Goal: Information Seeking & Learning: Learn about a topic

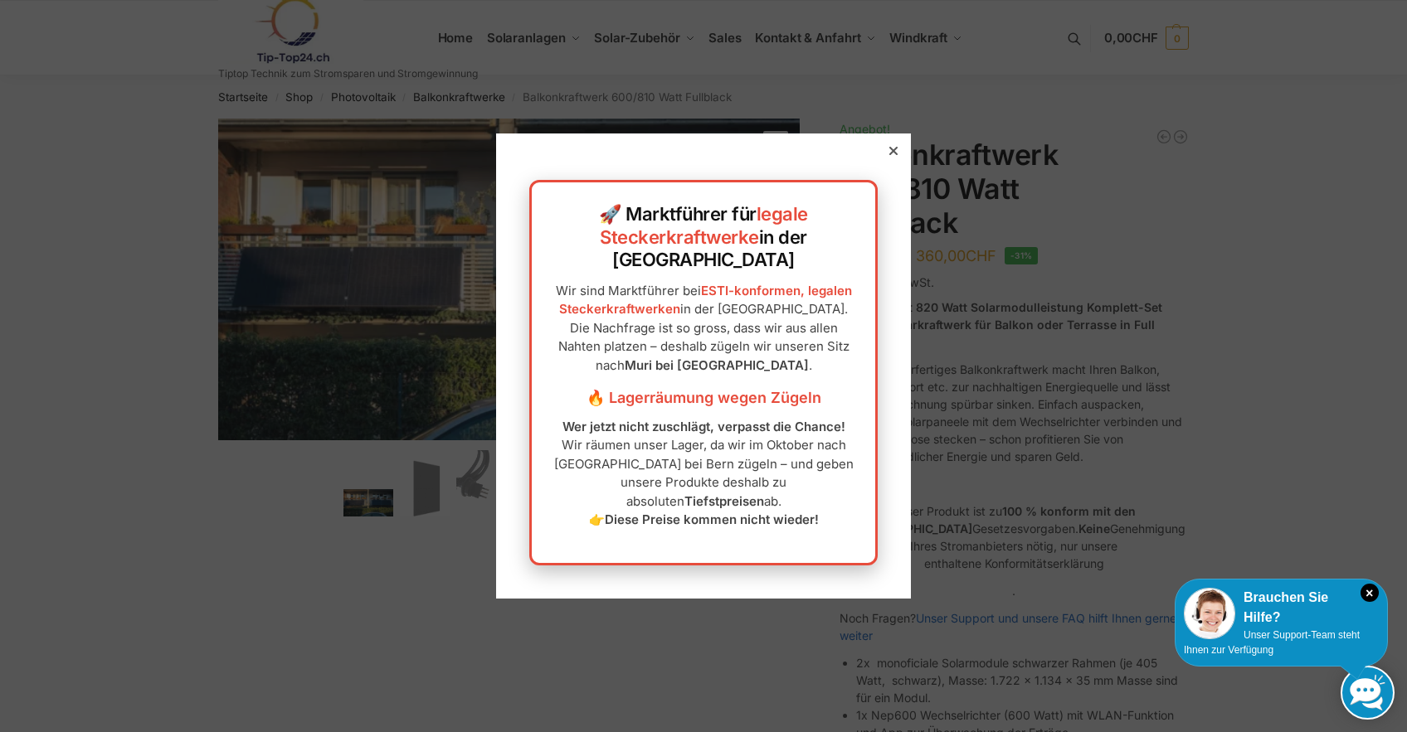
click at [889, 155] on icon at bounding box center [893, 151] width 8 height 8
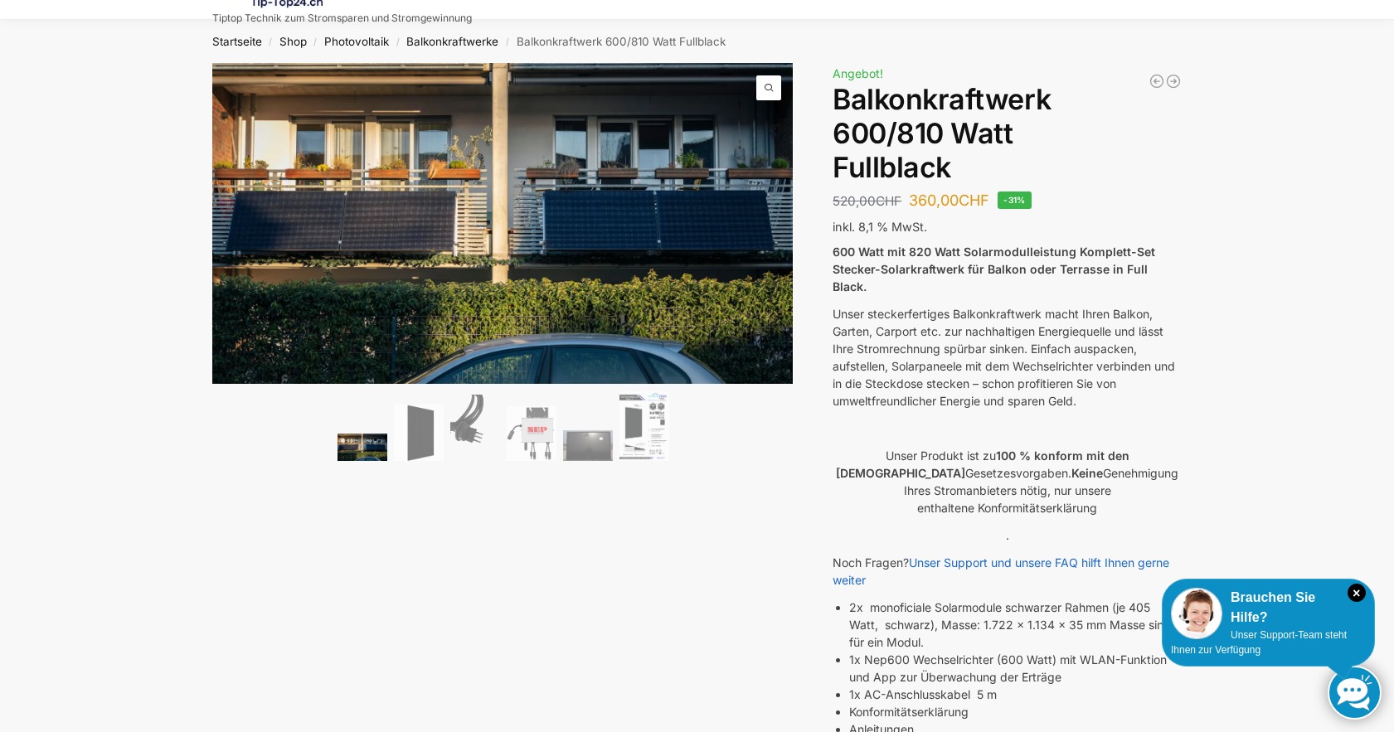
scroll to position [83, 0]
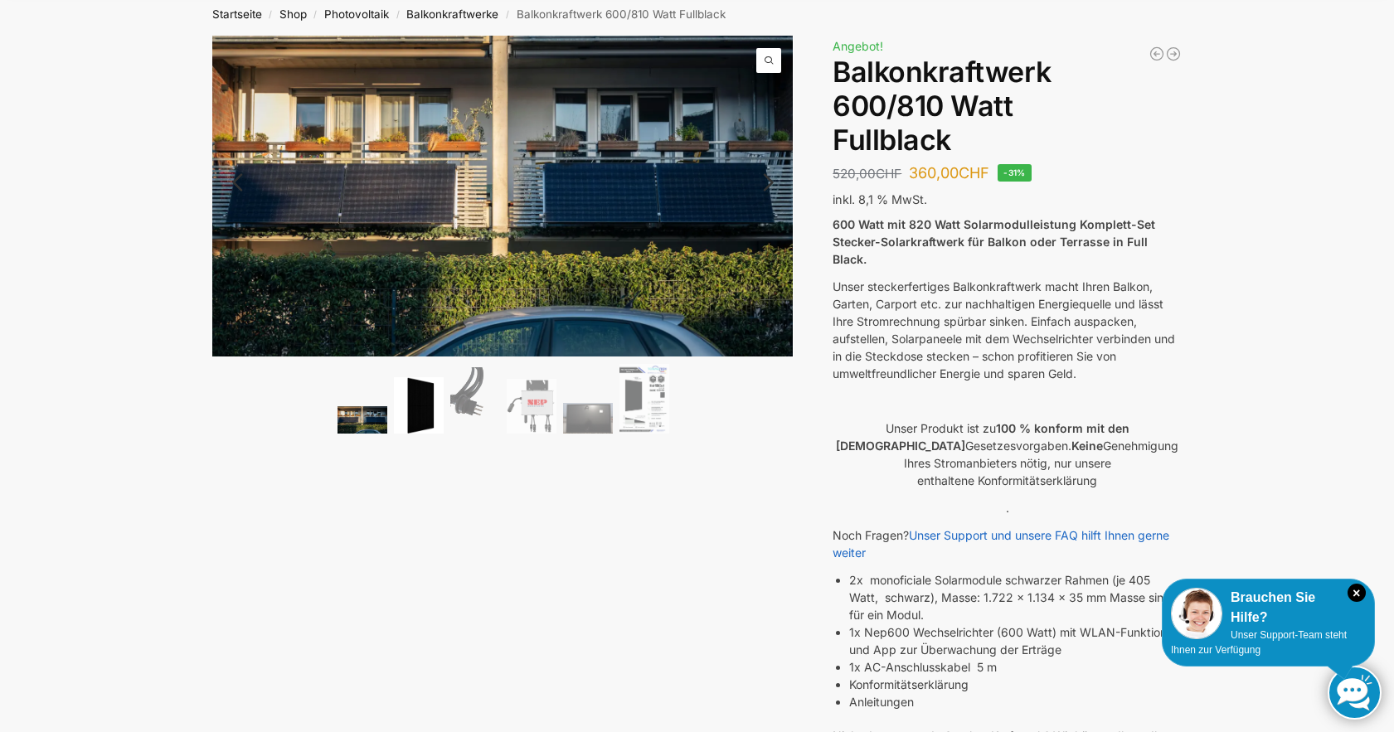
click at [413, 410] on img at bounding box center [419, 405] width 50 height 57
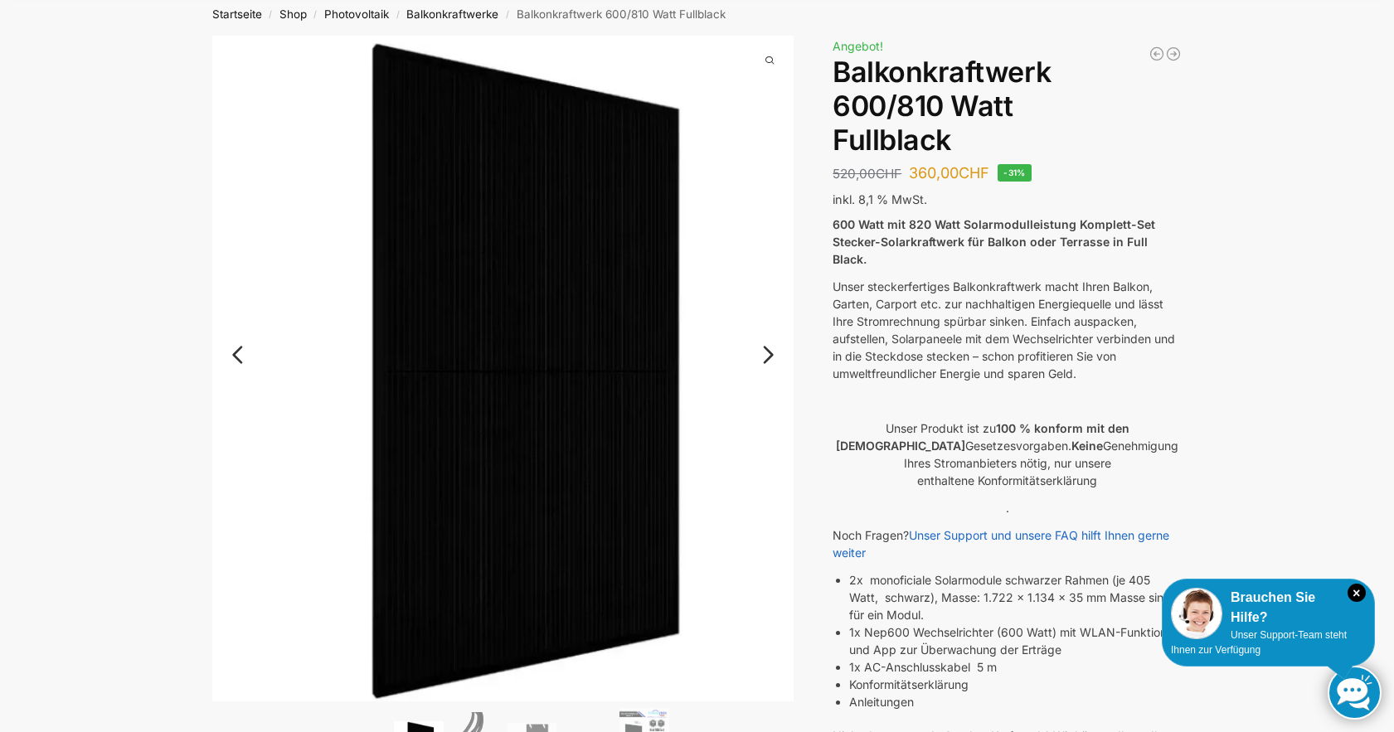
click at [767, 355] on link "Next" at bounding box center [766, 363] width 56 height 17
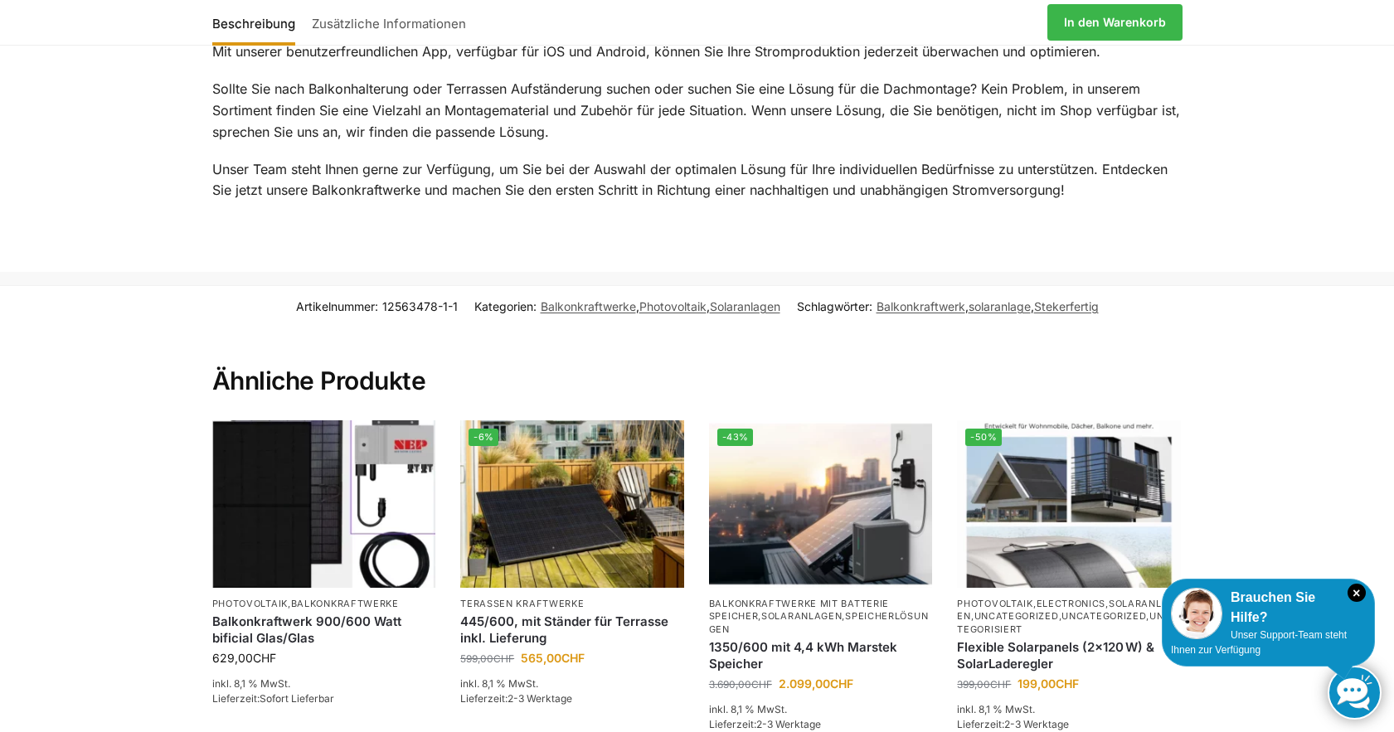
scroll to position [2323, 0]
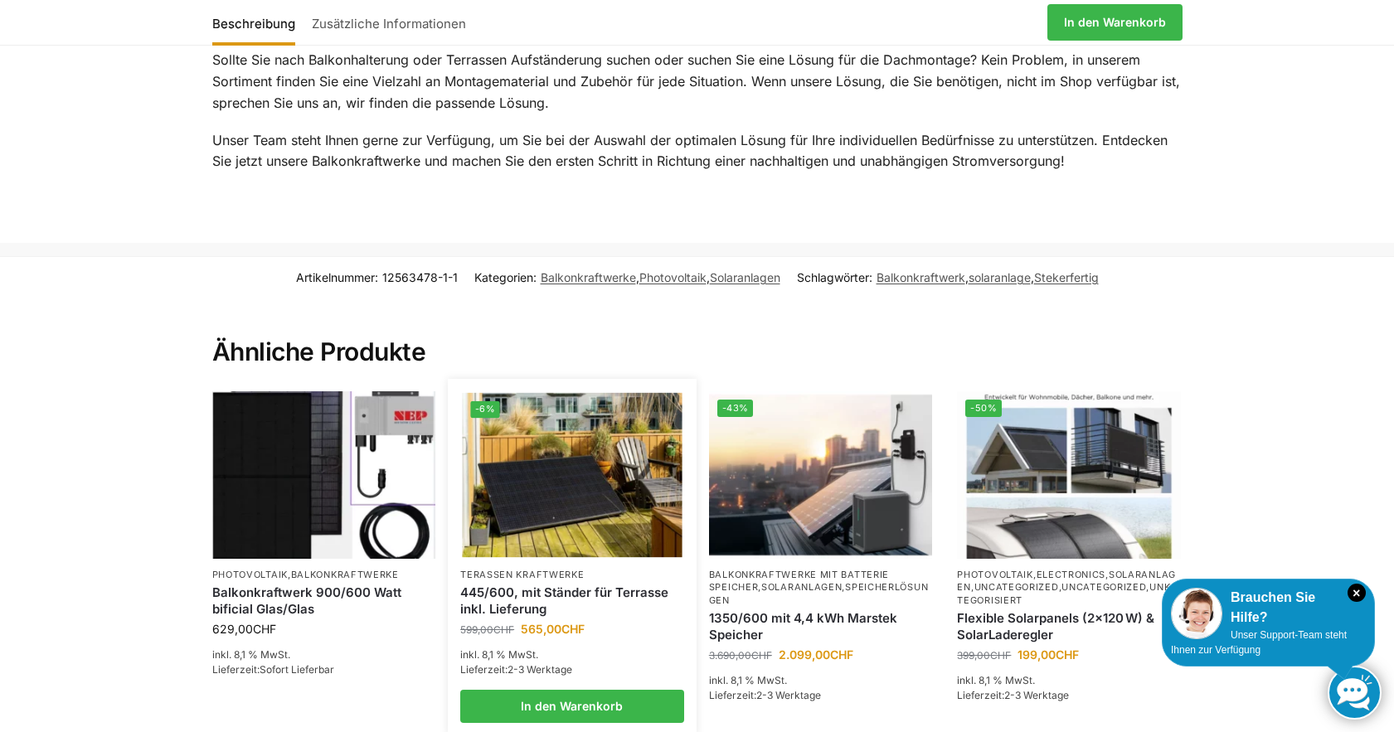
drag, startPoint x: 641, startPoint y: 598, endPoint x: 554, endPoint y: 499, distance: 131.7
drag, startPoint x: 554, startPoint y: 499, endPoint x: 480, endPoint y: 506, distance: 74.1
click at [480, 506] on img at bounding box center [573, 475] width 220 height 165
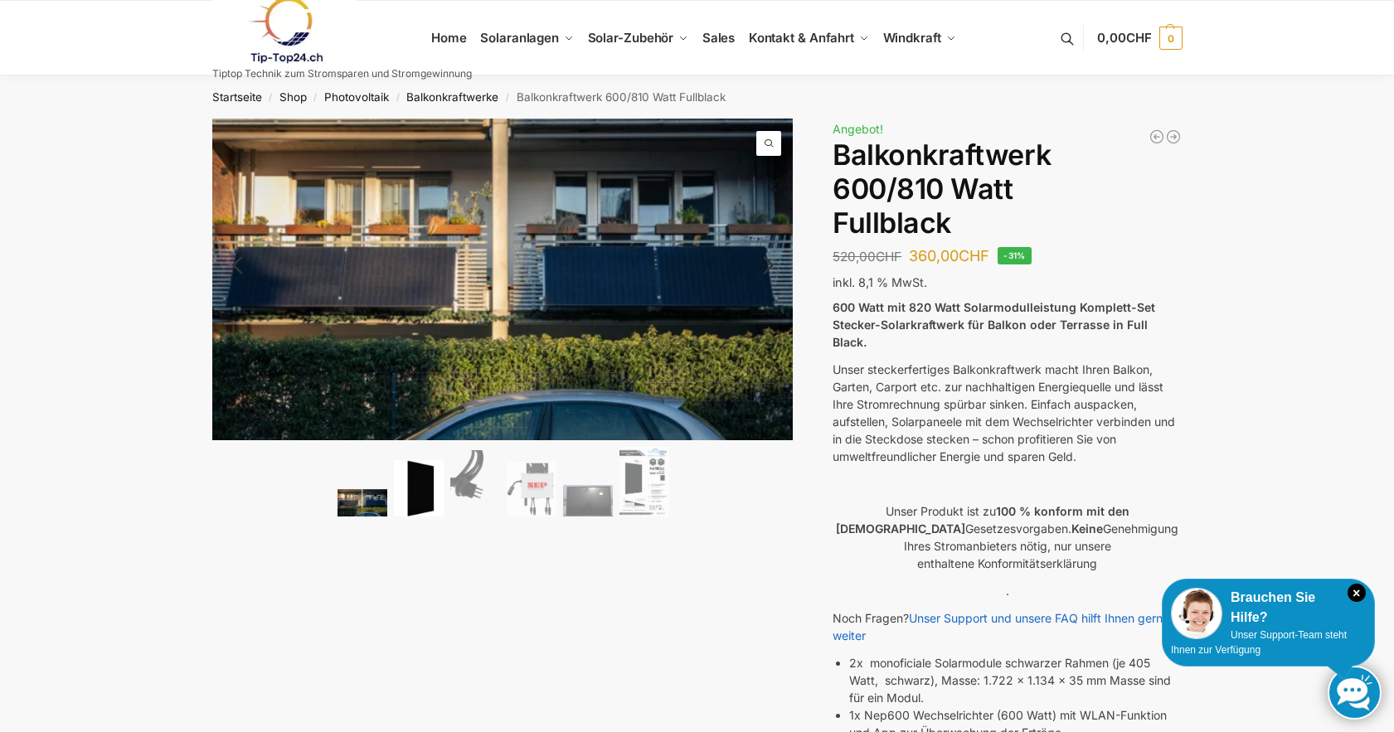
click at [429, 481] on img at bounding box center [419, 488] width 50 height 57
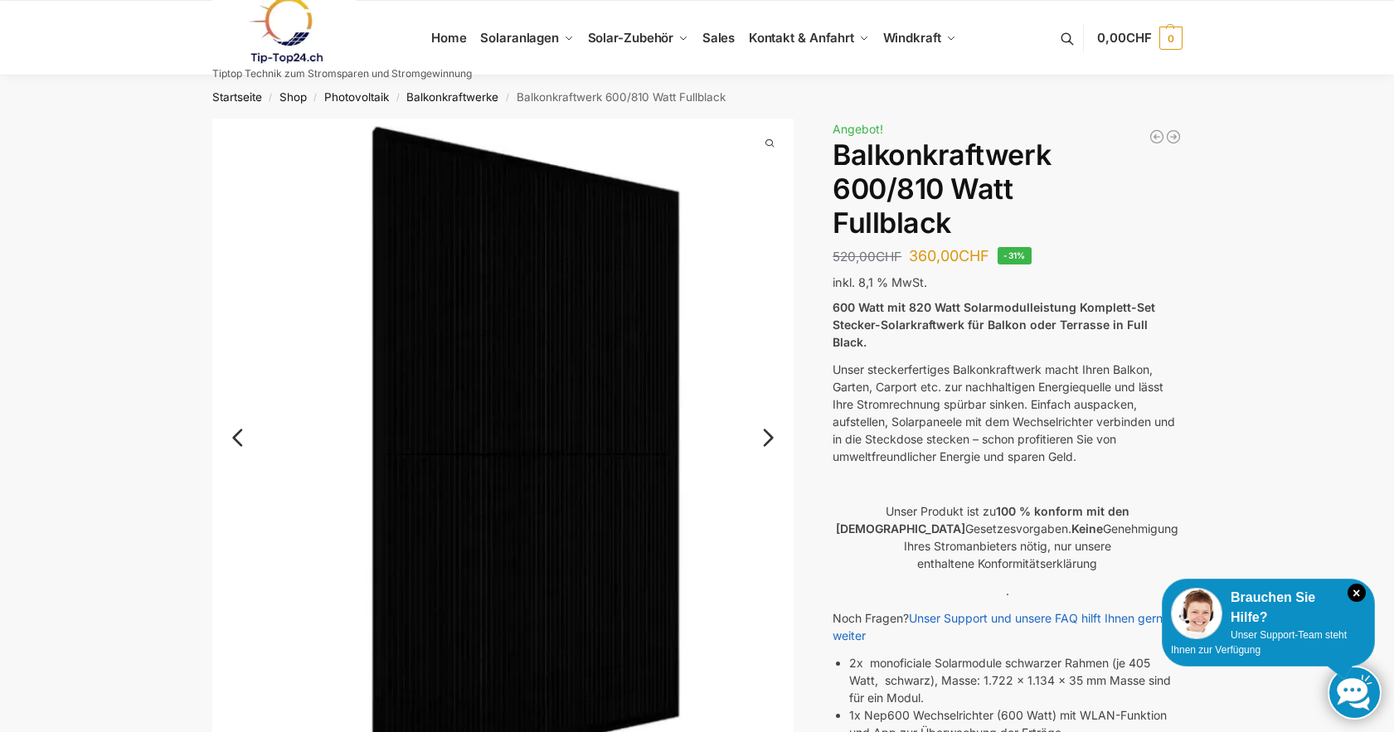
click at [769, 438] on link "Next" at bounding box center [766, 446] width 56 height 17
click at [769, 434] on div "🔍 Previous Next" at bounding box center [503, 492] width 582 height 747
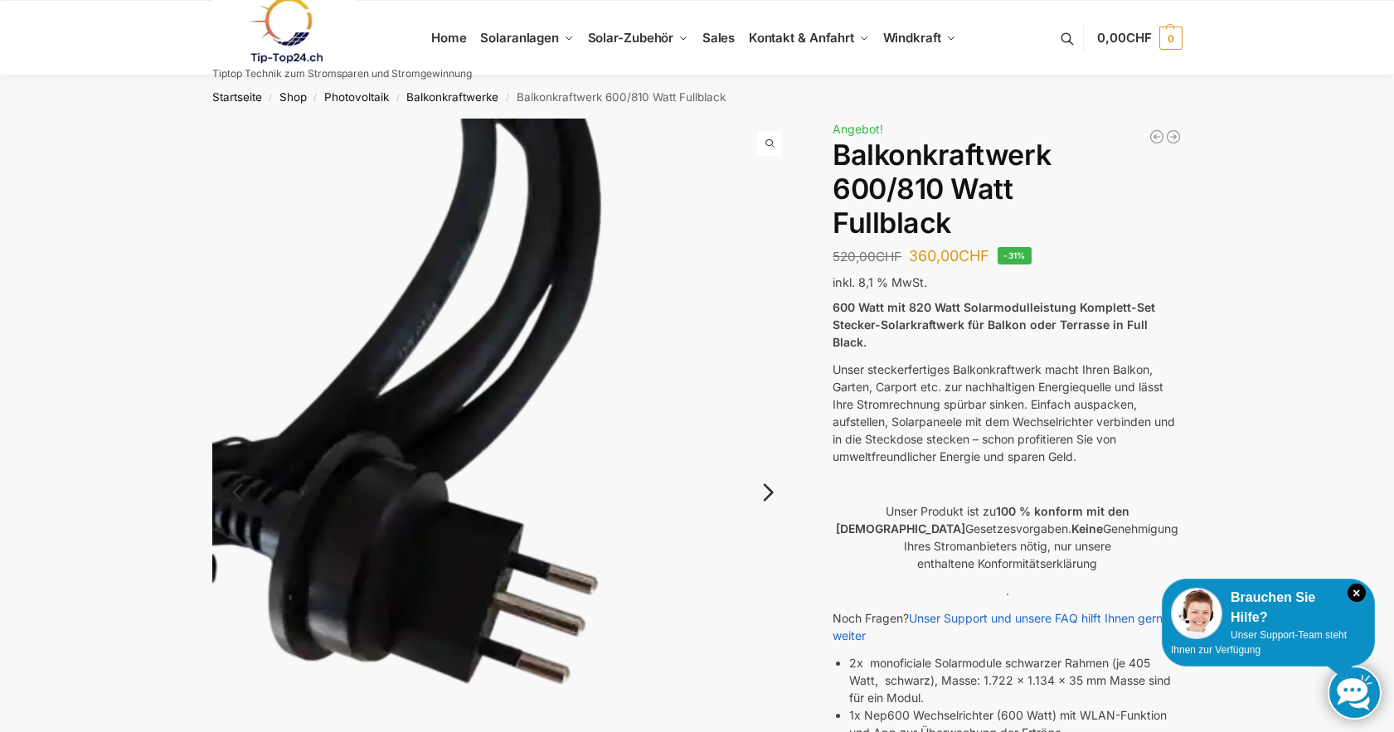
click at [769, 434] on img at bounding box center [503, 507] width 582 height 776
click at [770, 435] on img at bounding box center [503, 507] width 582 height 776
click at [771, 493] on link "Next" at bounding box center [766, 501] width 56 height 17
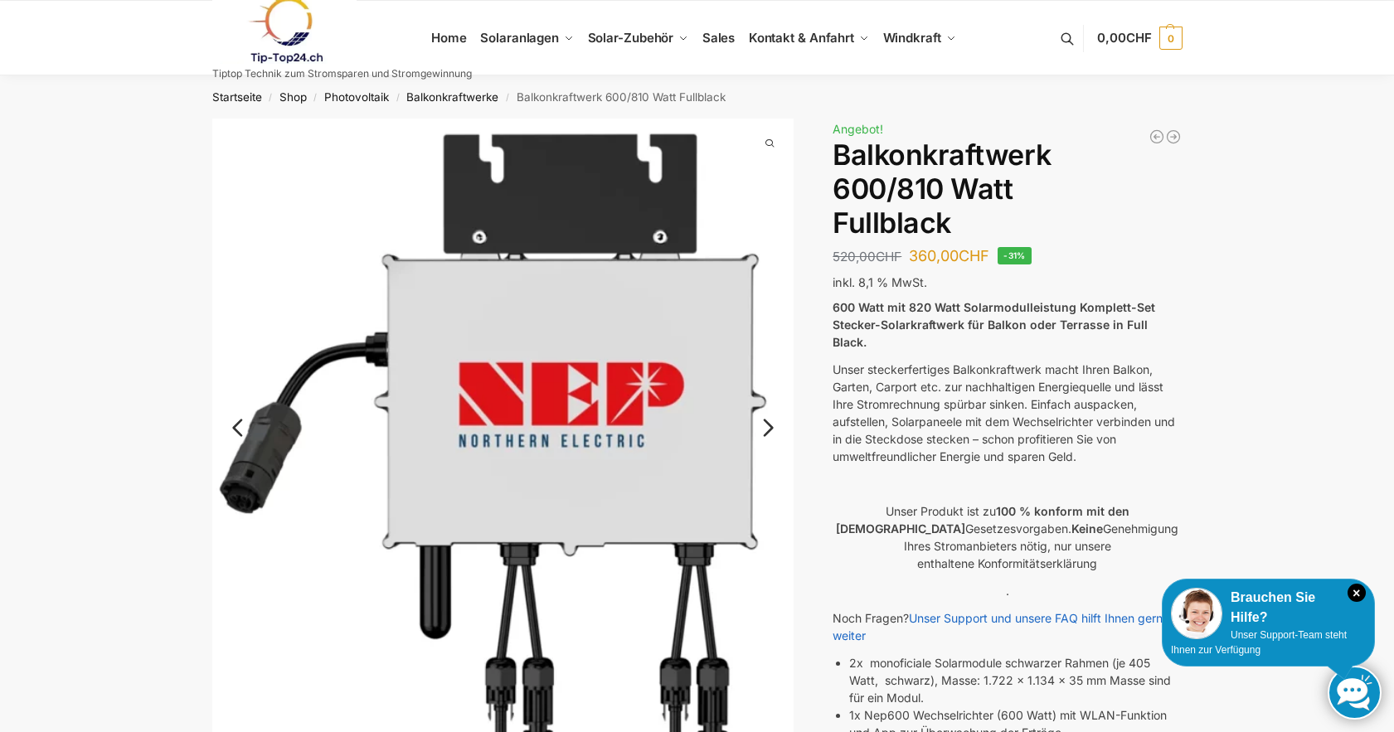
click at [770, 431] on link "Next" at bounding box center [766, 436] width 56 height 17
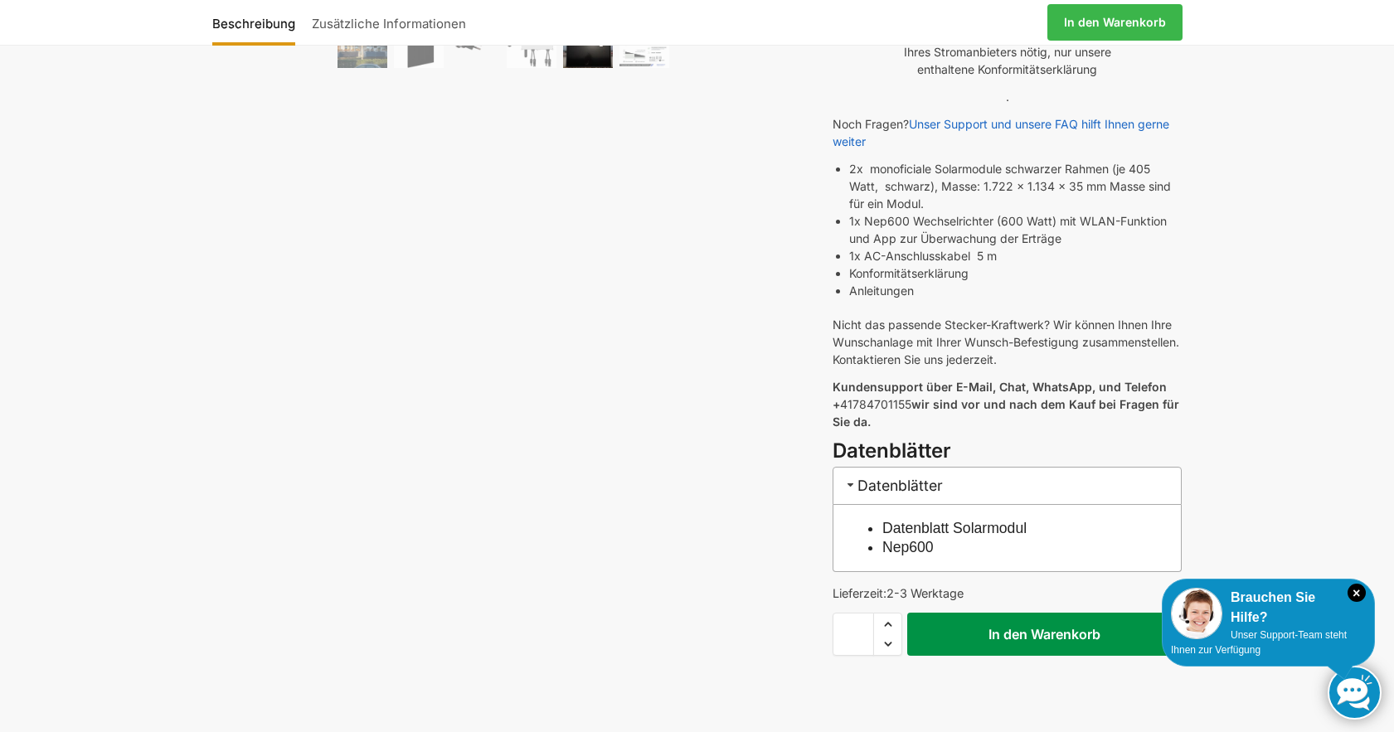
scroll to position [498, 0]
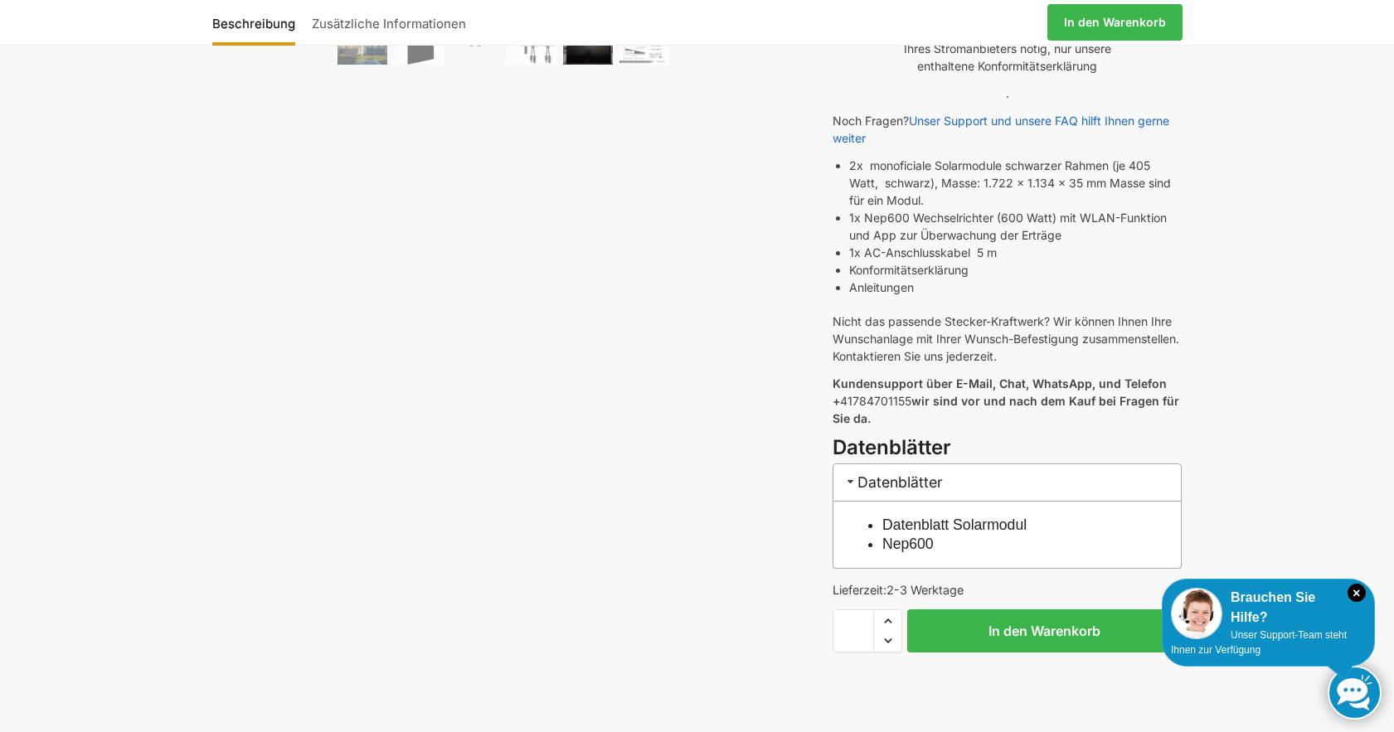
click at [878, 464] on h3 "Datenblätter" at bounding box center [1007, 482] width 349 height 37
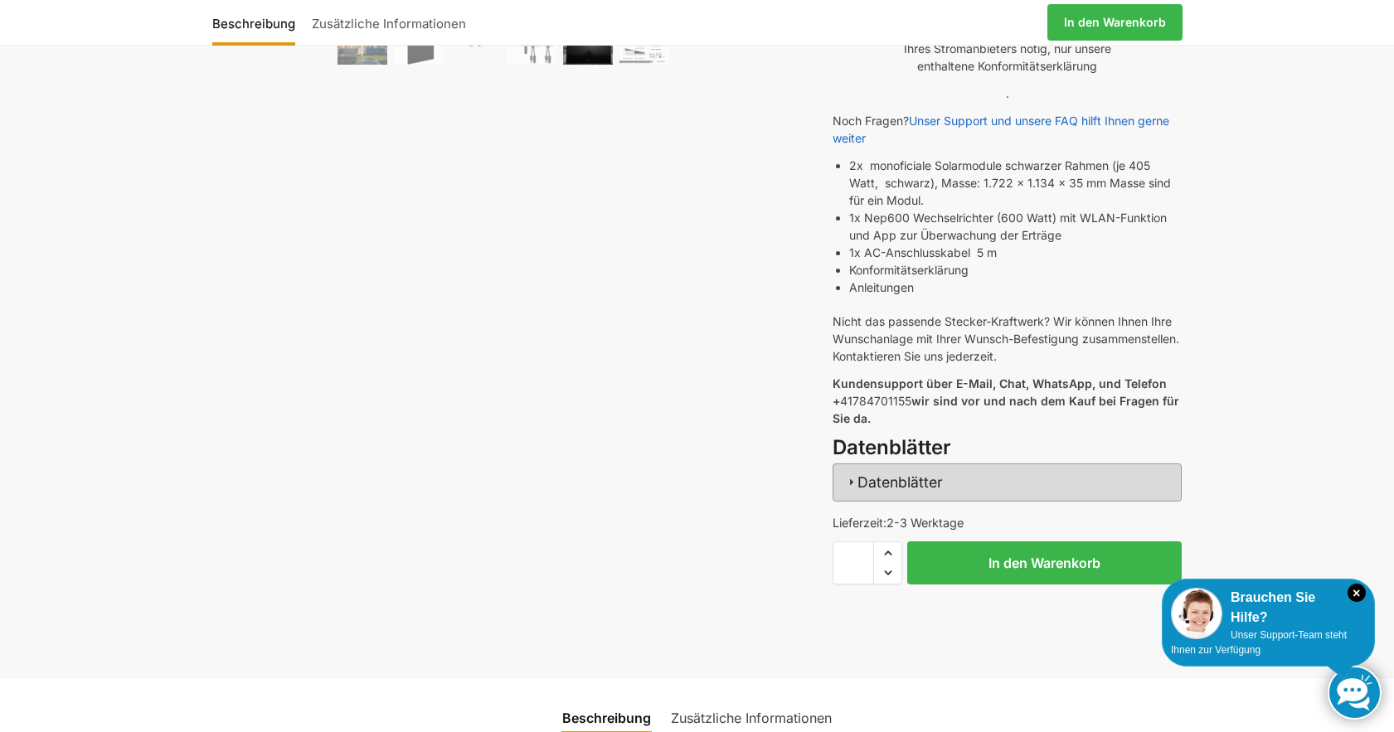
click at [878, 464] on h3 "Datenblätter" at bounding box center [1007, 482] width 349 height 37
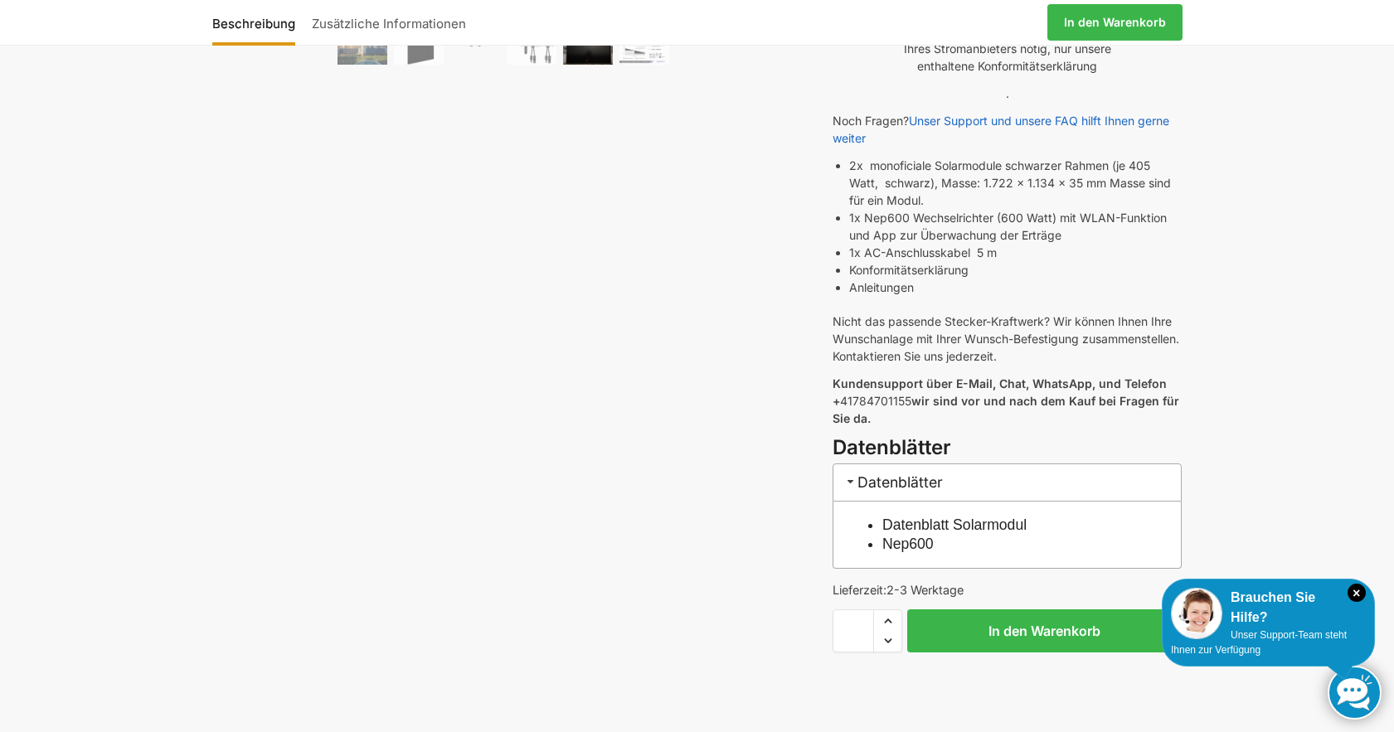
click at [890, 517] on link "Datenblatt Solarmodul" at bounding box center [955, 525] width 144 height 17
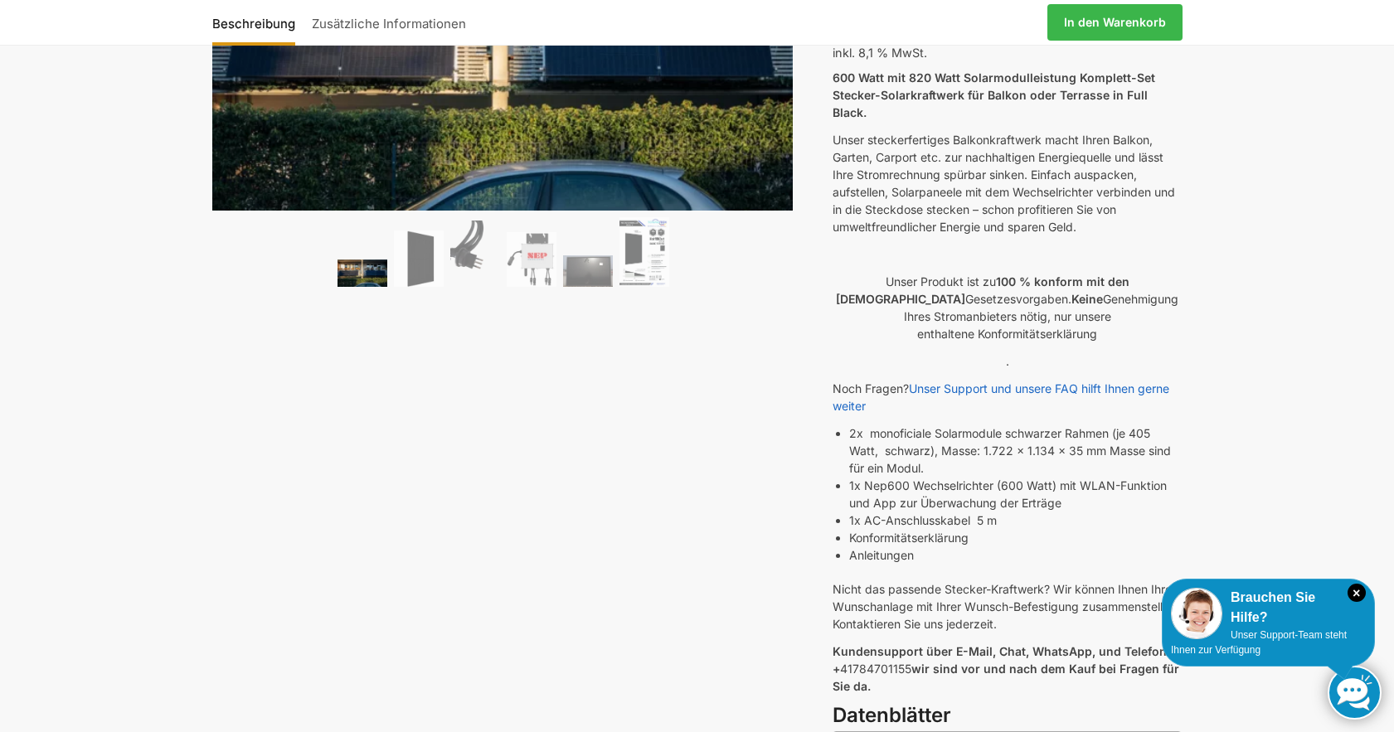
scroll to position [249, 0]
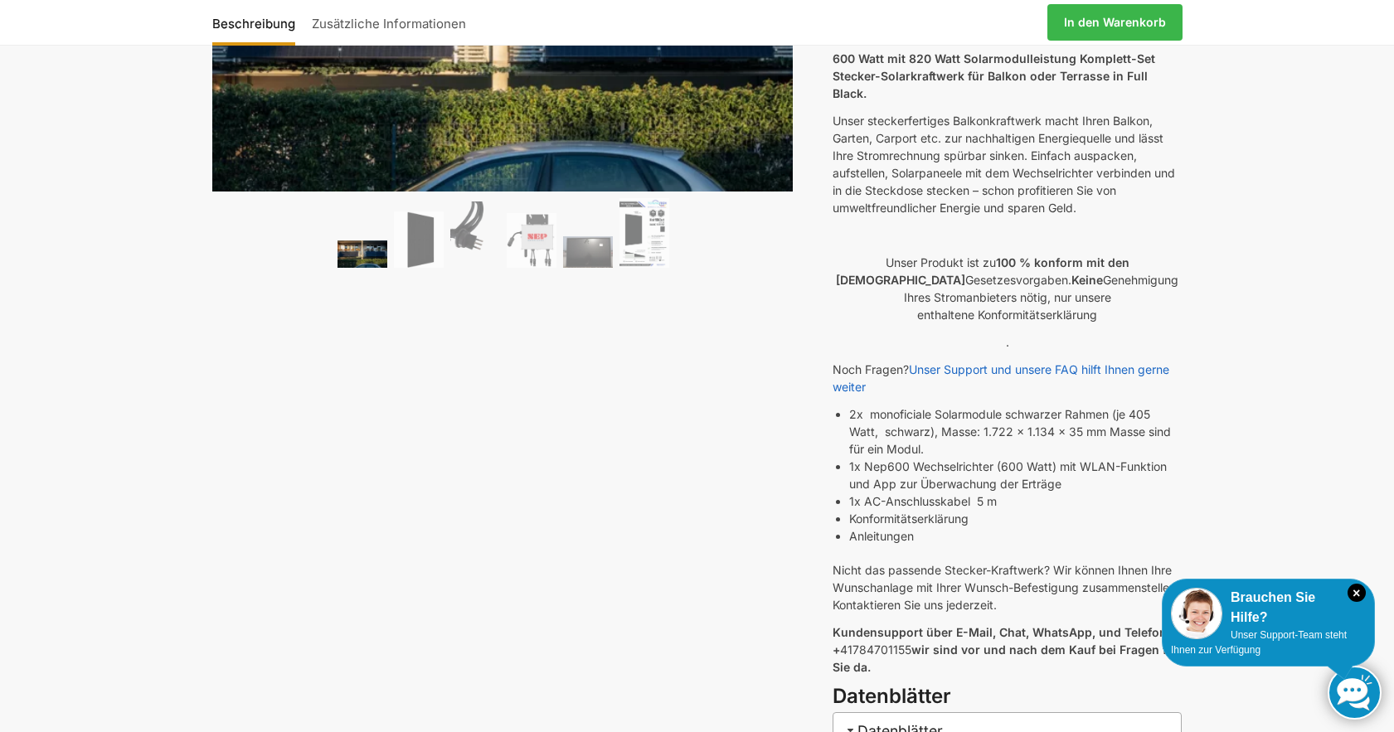
drag, startPoint x: 1034, startPoint y: 424, endPoint x: 835, endPoint y: 440, distance: 198.9
click at [849, 458] on li "1x Nep600 Wechselrichter (600 Watt) mit WLAN-Funktion und App zur Überwachung d…" at bounding box center [1015, 475] width 333 height 35
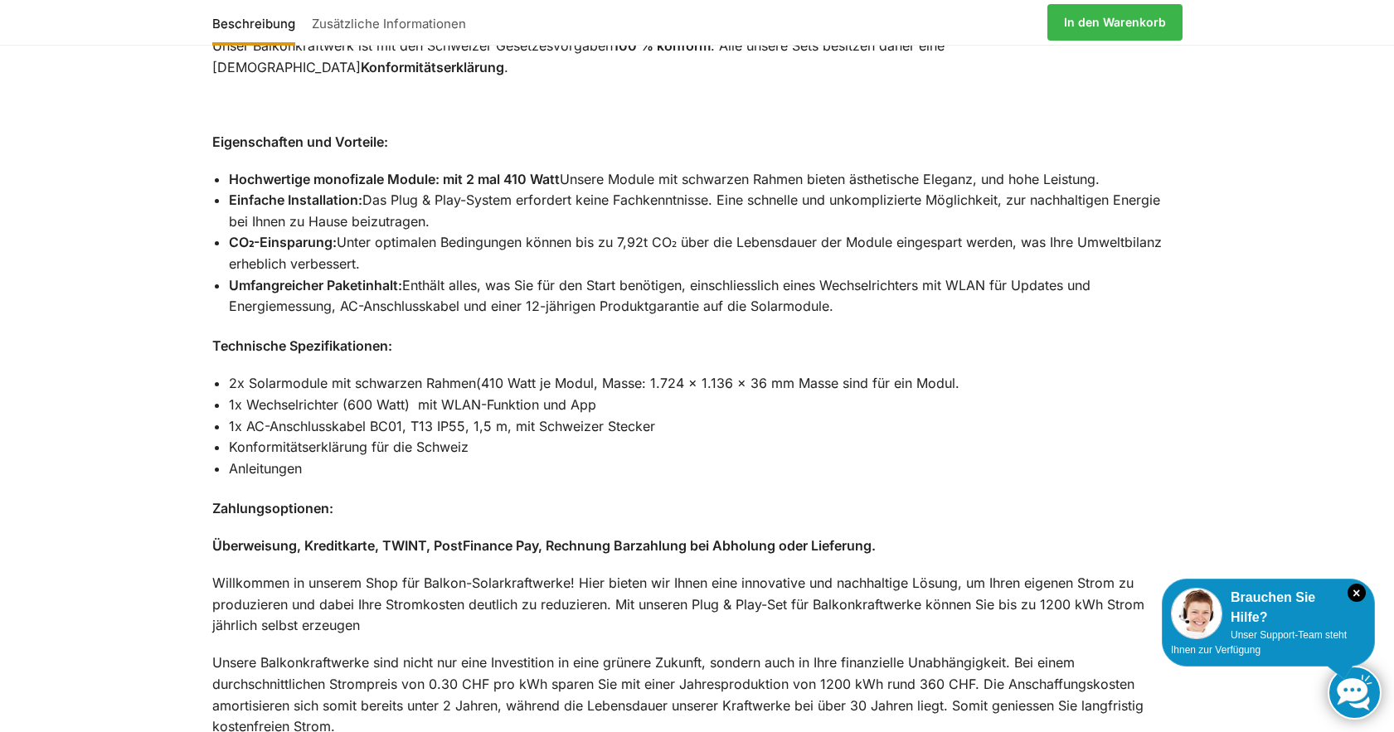
scroll to position [1493, 0]
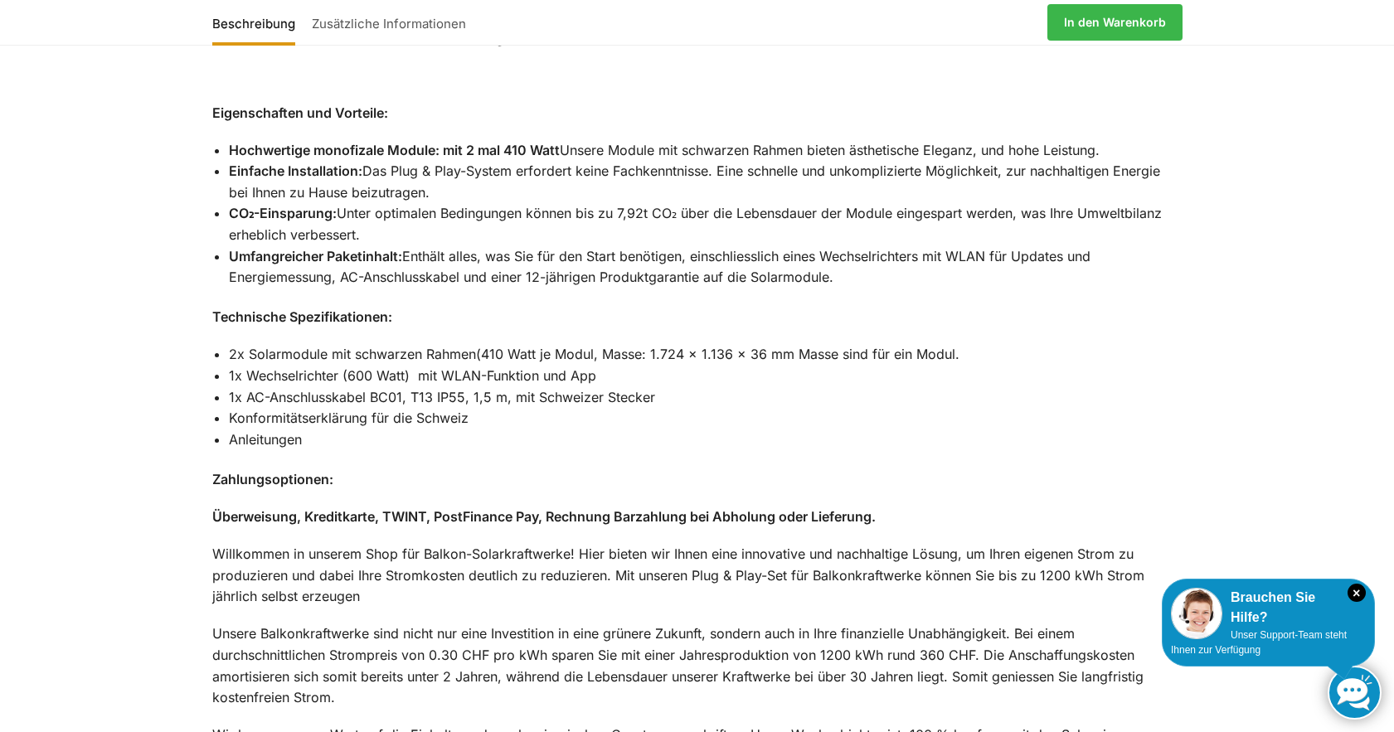
drag, startPoint x: 347, startPoint y: 436, endPoint x: 348, endPoint y: 445, distance: 9.2
drag, startPoint x: 348, startPoint y: 445, endPoint x: 1167, endPoint y: 447, distance: 819.6
click at [1167, 470] on p "Zahlungsoptionen:" at bounding box center [697, 481] width 971 height 22
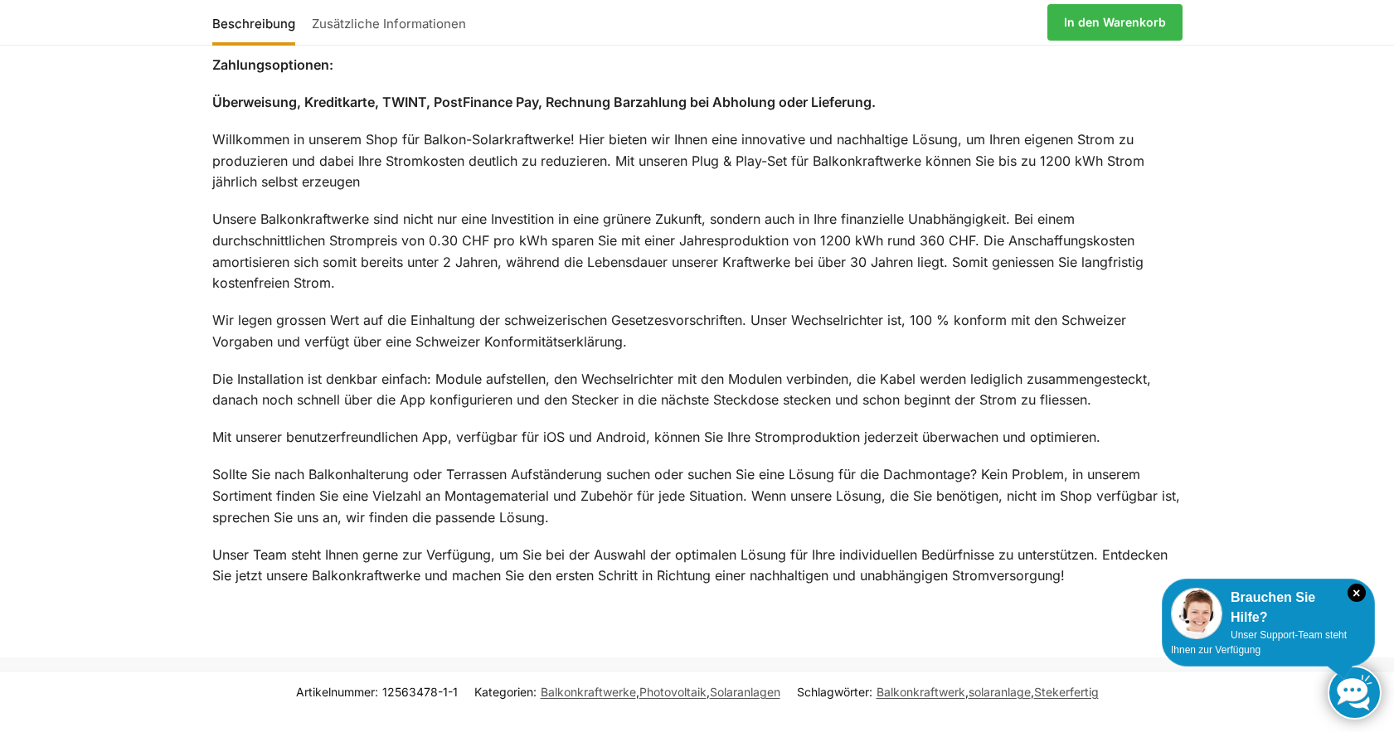
scroll to position [1825, 0]
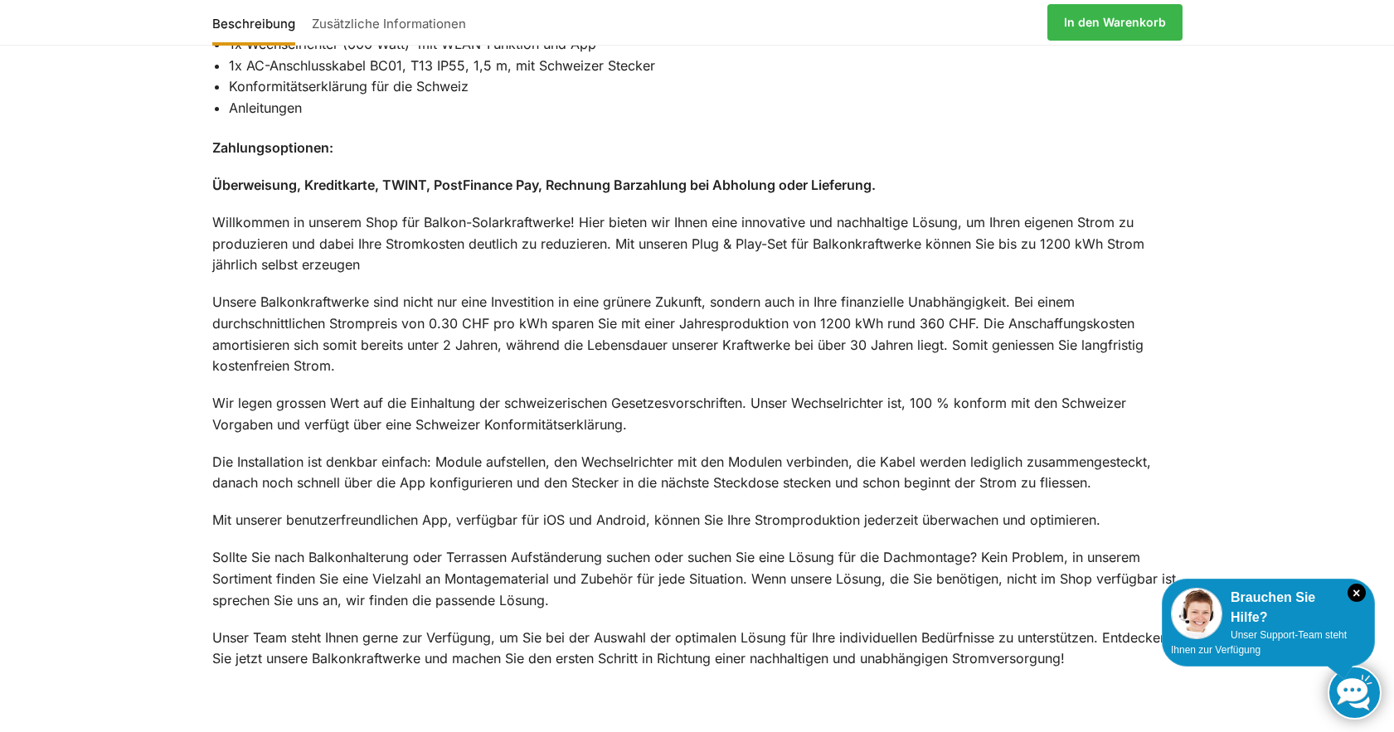
click at [377, 22] on link "Zusätzliche Informationen" at bounding box center [389, 22] width 171 height 40
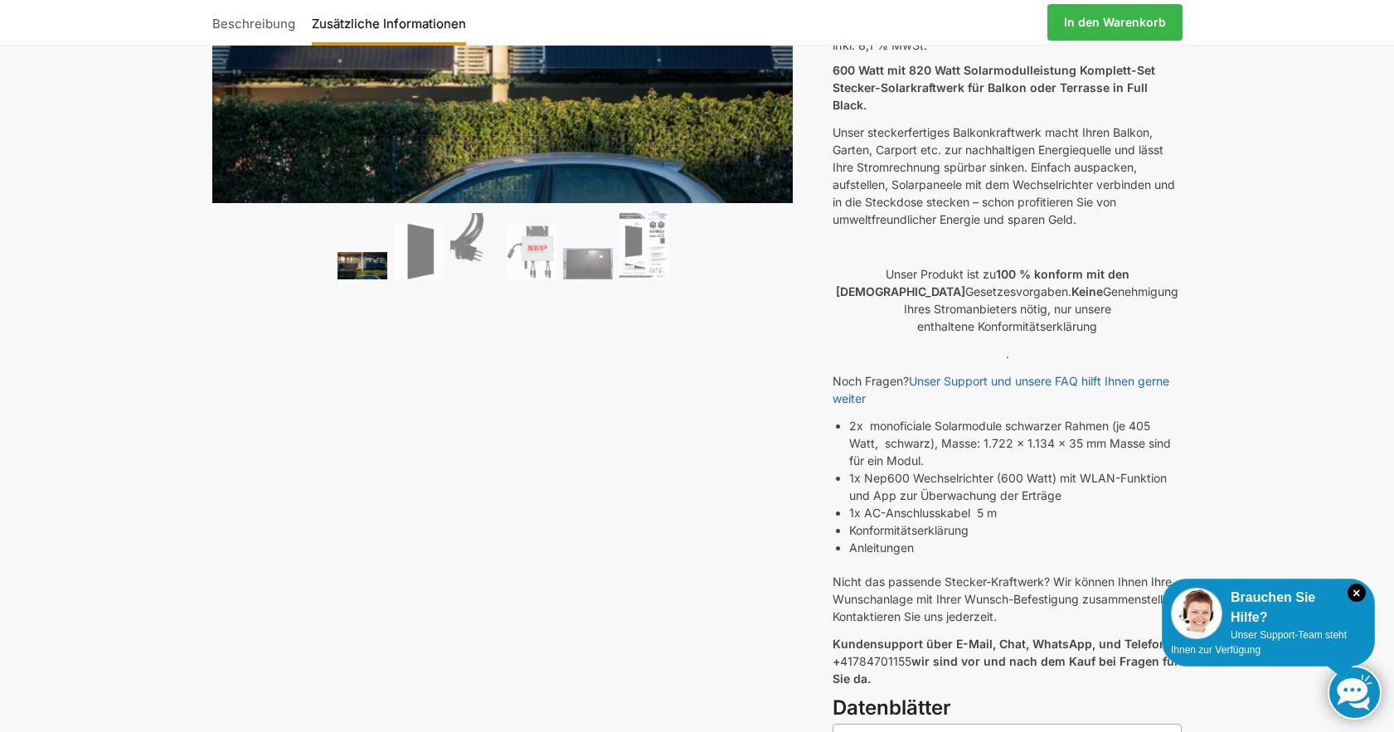
scroll to position [236, 0]
click at [623, 260] on img at bounding box center [645, 246] width 50 height 71
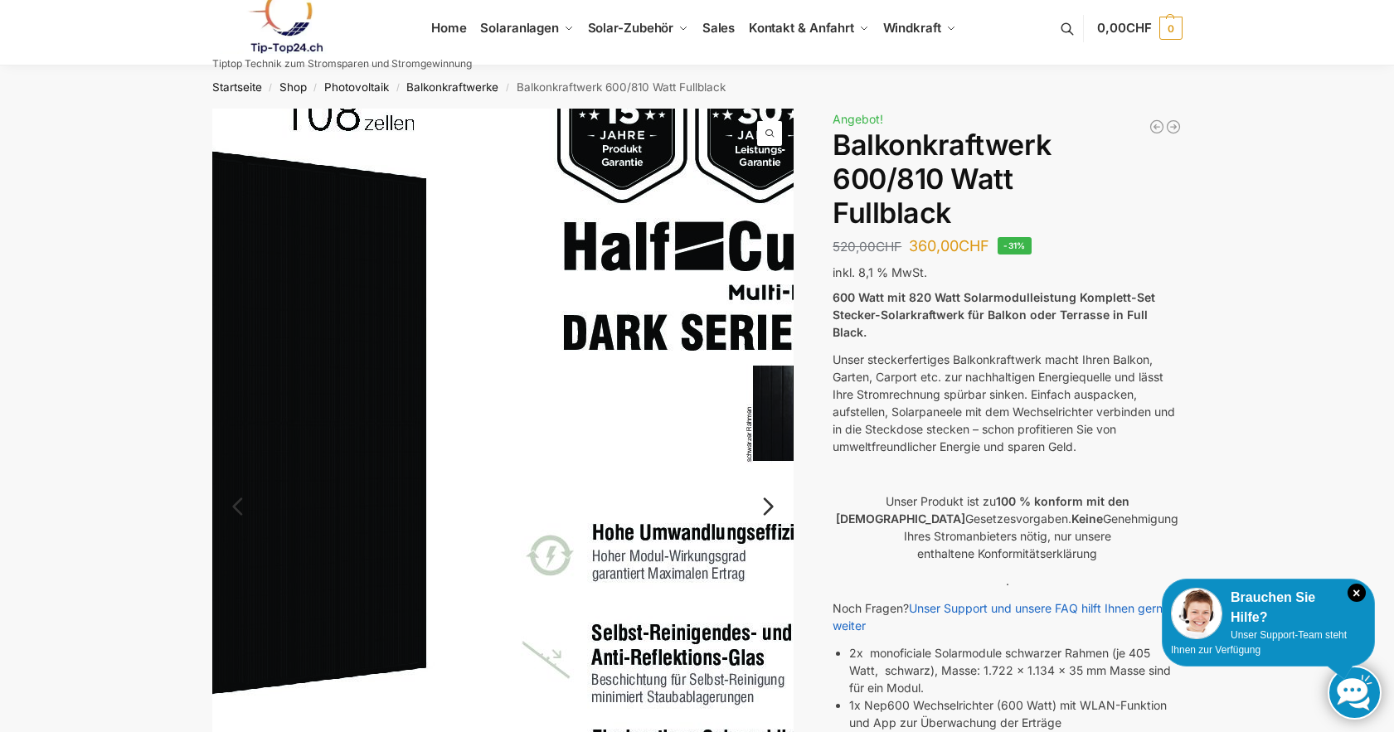
scroll to position [0, 0]
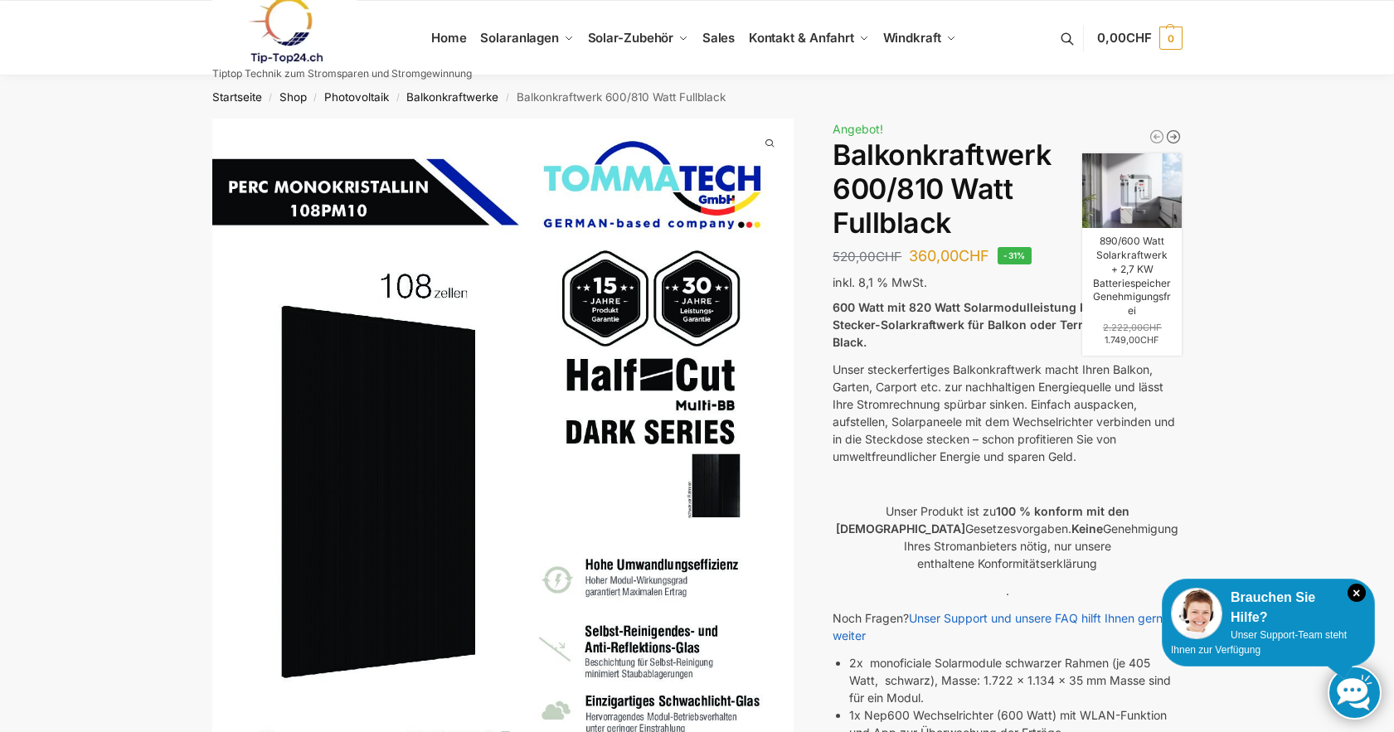
click at [1175, 139] on icon "890/600 Watt Solarkraftwerk + 2,7 KW Batteriespeicher Genehmigungsfrei" at bounding box center [1174, 137] width 17 height 17
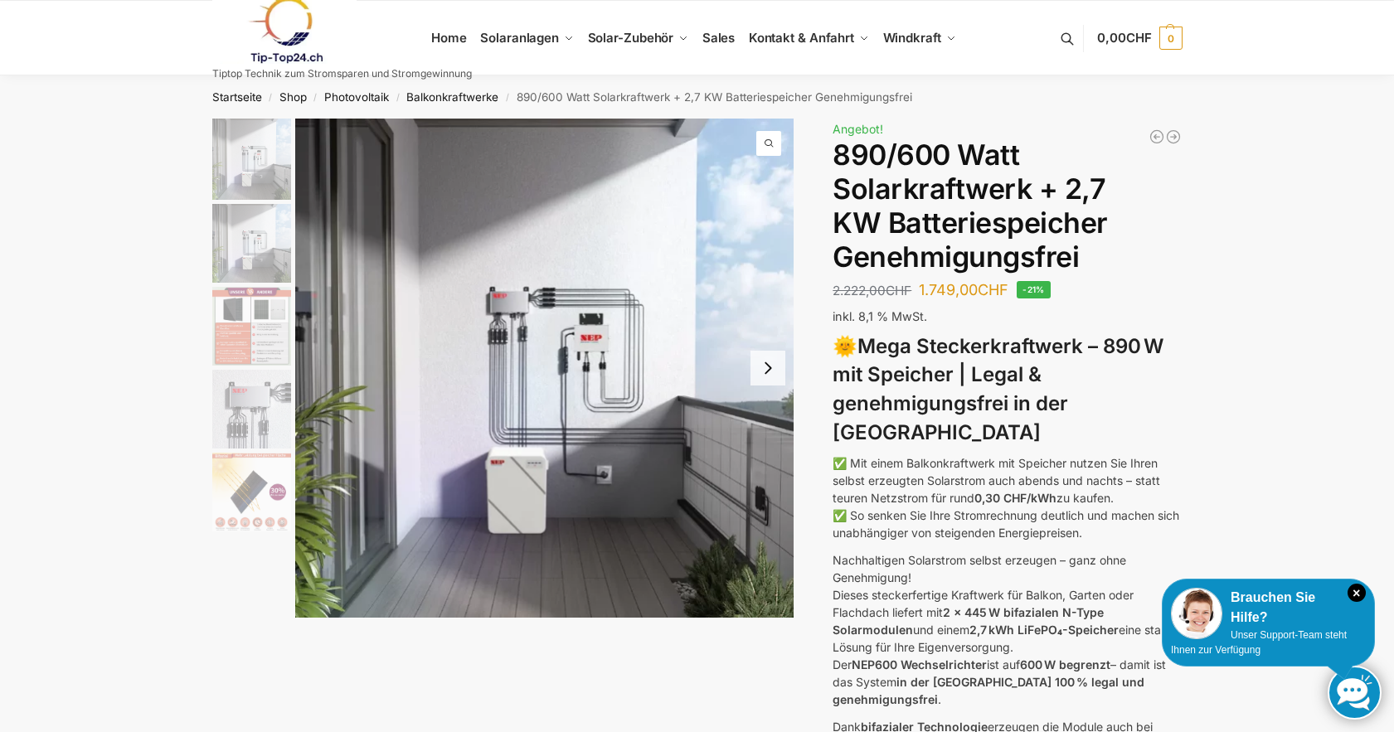
click at [1175, 139] on icon "Balkonkraftwerk 890 Watt Solarmodulleistung mit 2kW/h Zendure Speicher" at bounding box center [1174, 137] width 17 height 17
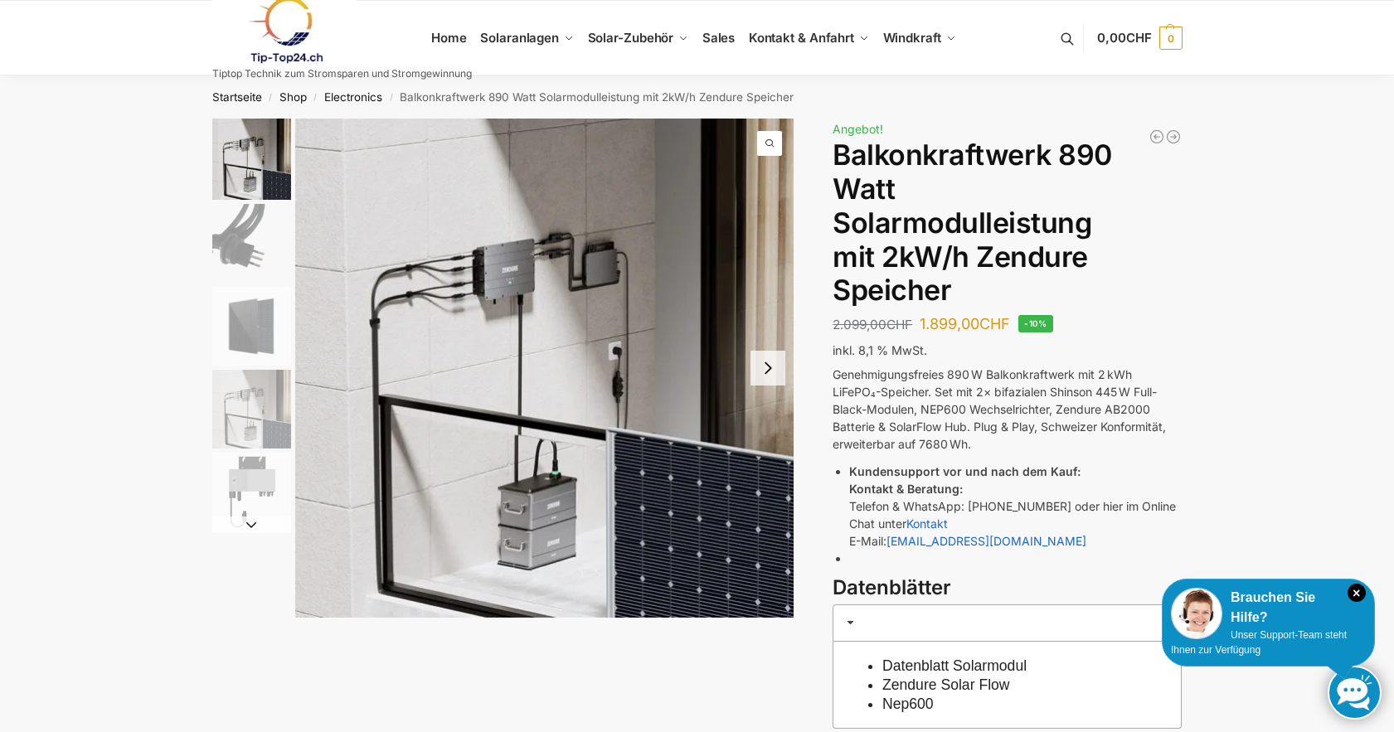
click at [341, 205] on img "1 / 5" at bounding box center [544, 368] width 499 height 499
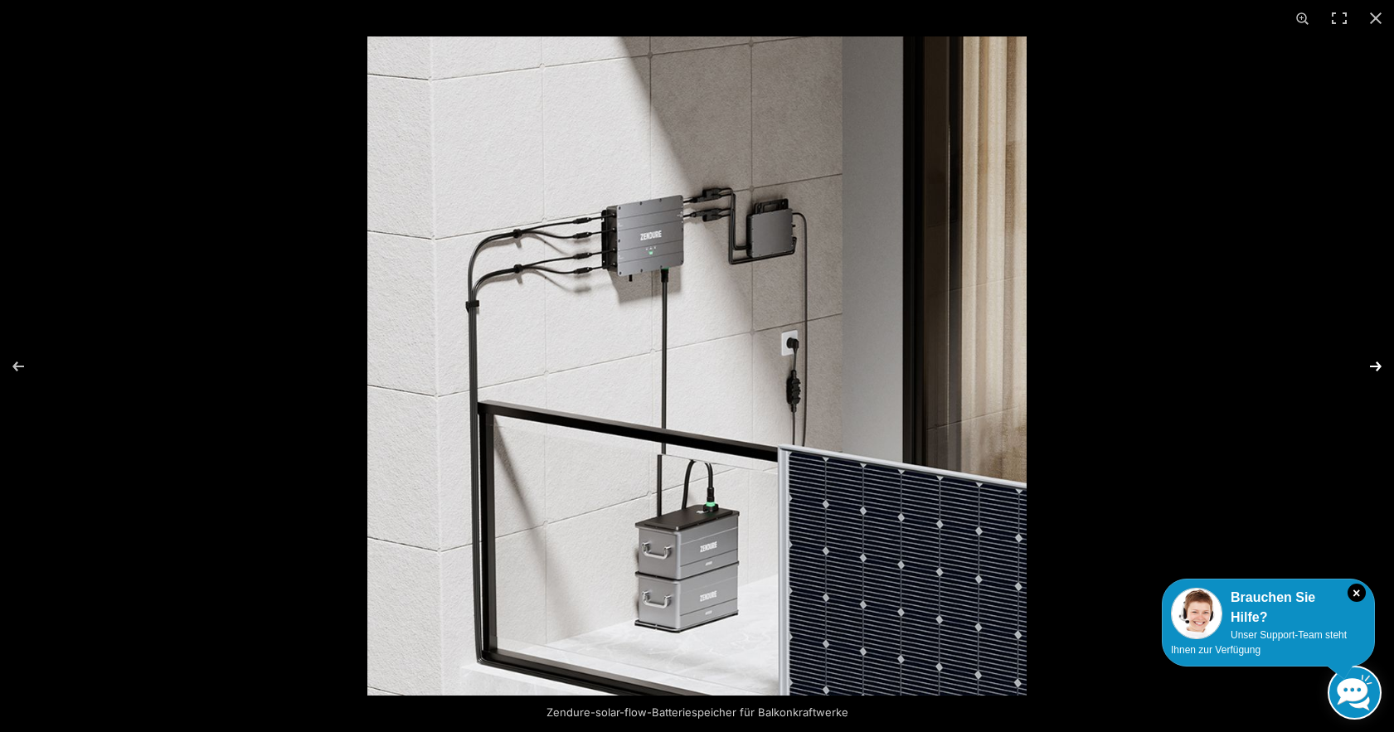
click at [1379, 365] on button "Next (arrow right)" at bounding box center [1365, 366] width 58 height 83
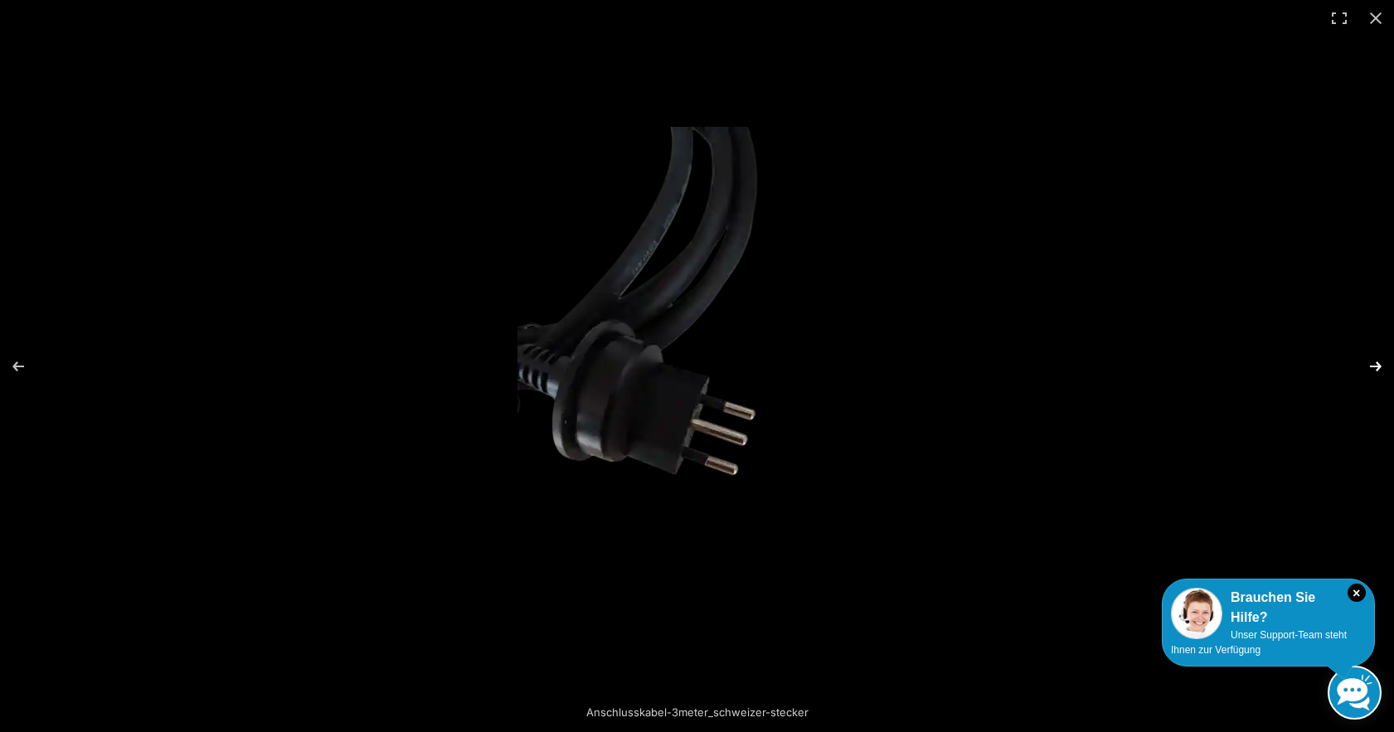
click at [1379, 365] on button "Next (arrow right)" at bounding box center [1365, 366] width 58 height 83
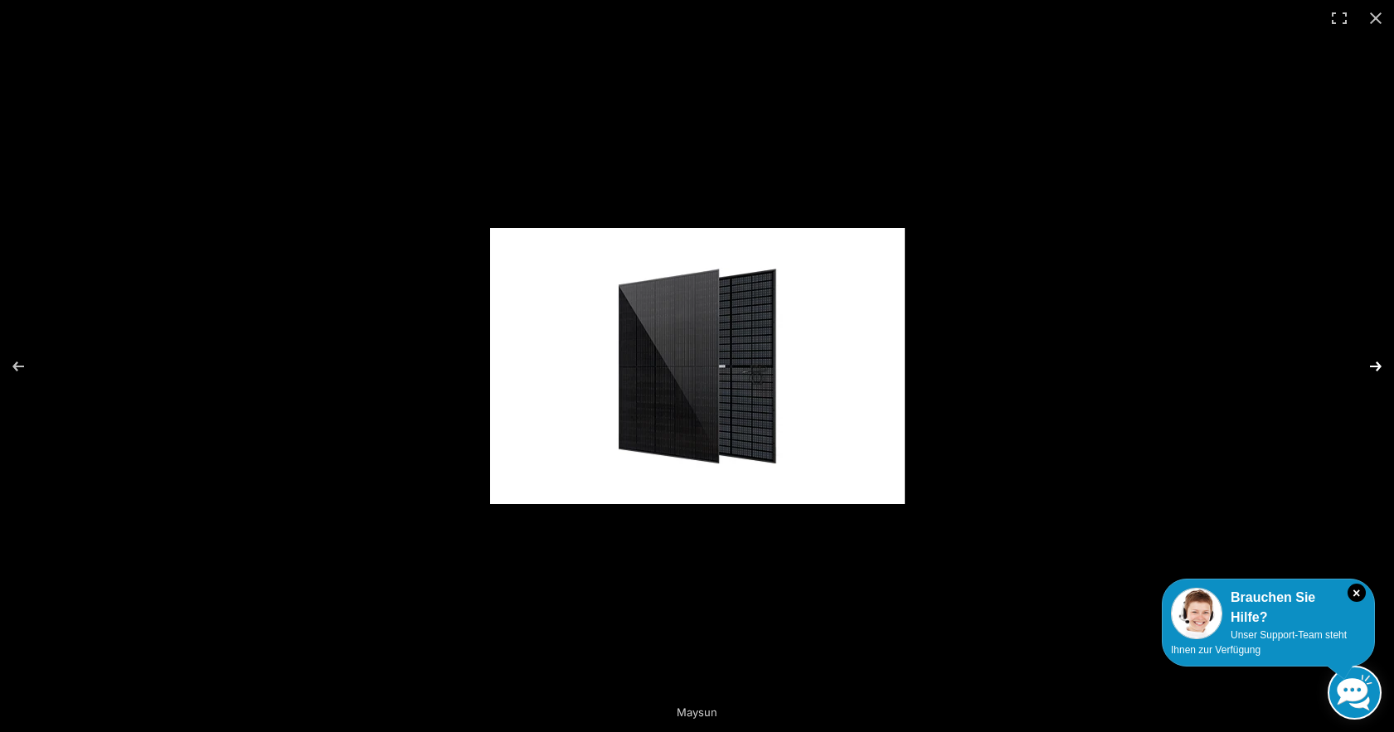
click at [1379, 365] on button "Next (arrow right)" at bounding box center [1365, 366] width 58 height 83
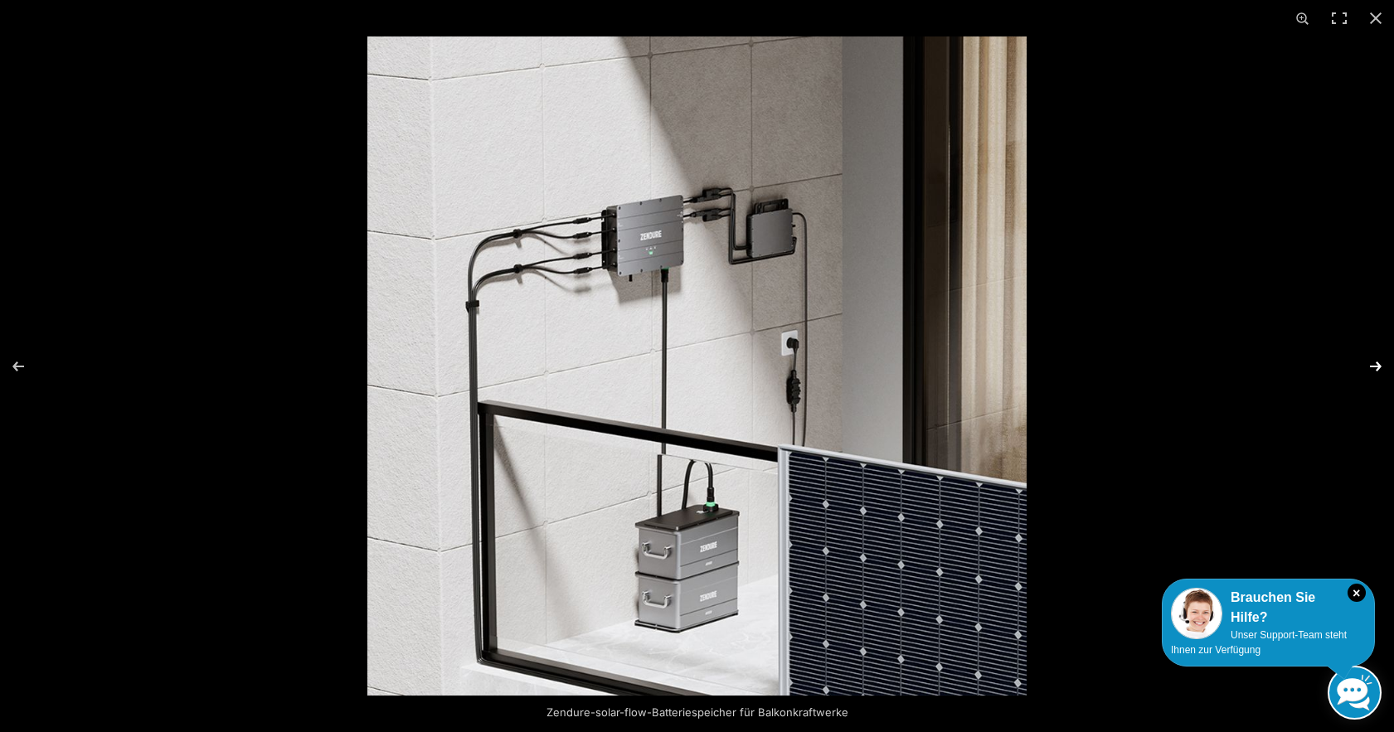
click at [1379, 365] on button "Next (arrow right)" at bounding box center [1365, 366] width 58 height 83
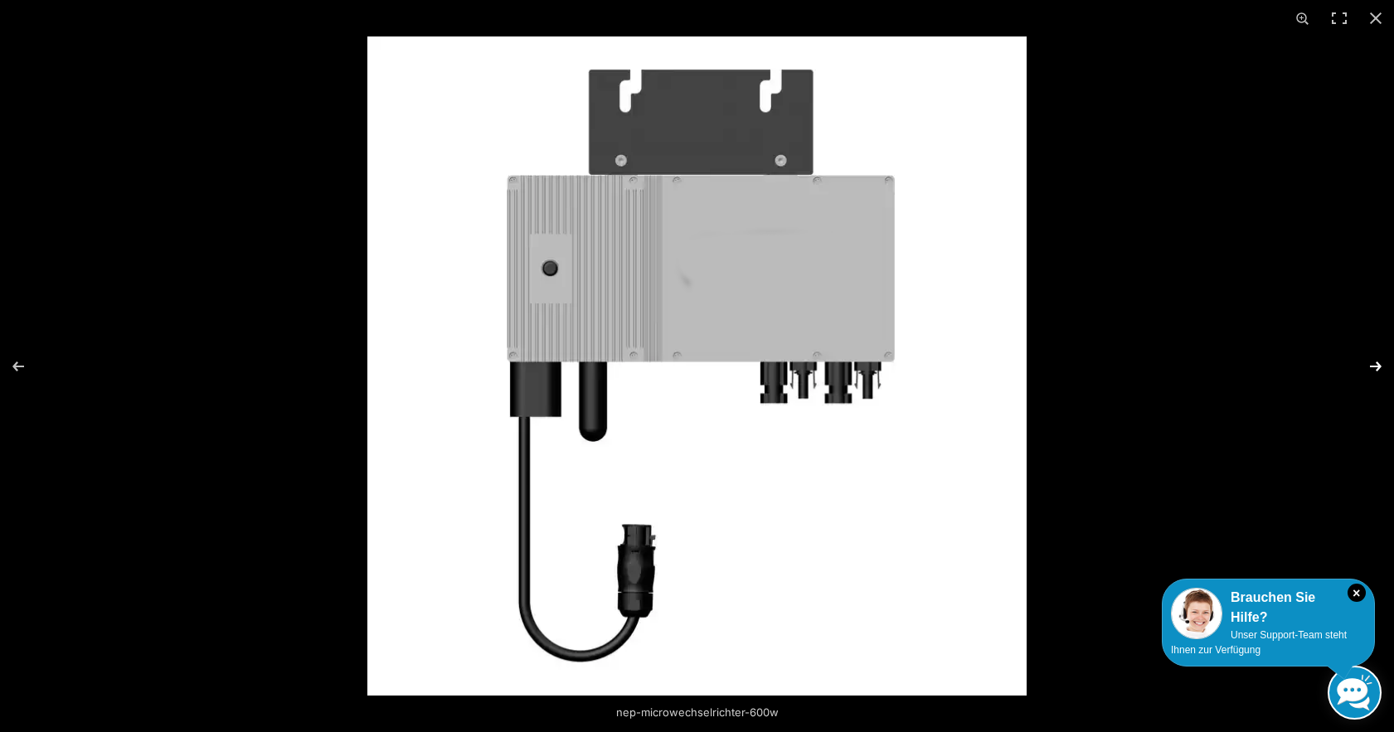
click at [1379, 365] on button "Next (arrow right)" at bounding box center [1365, 366] width 58 height 83
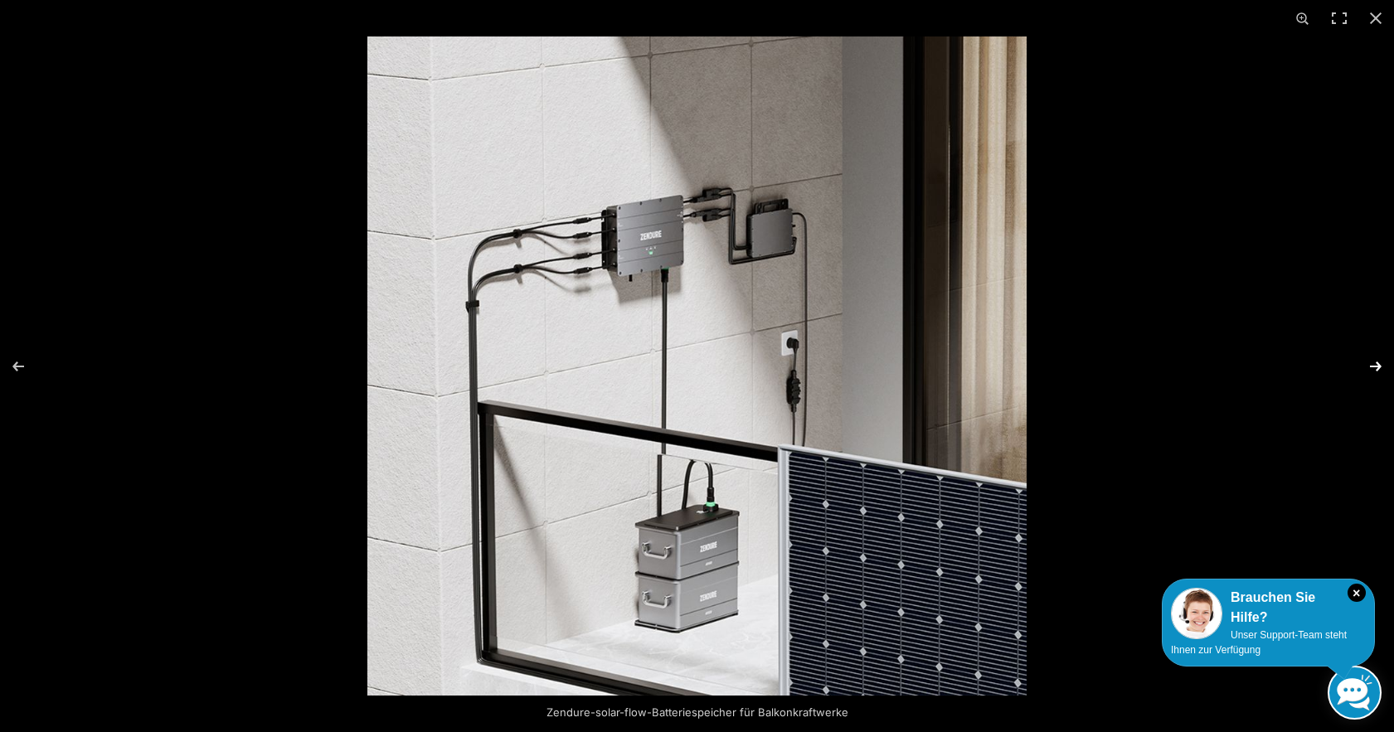
click at [1379, 365] on button "Next (arrow right)" at bounding box center [1365, 366] width 58 height 83
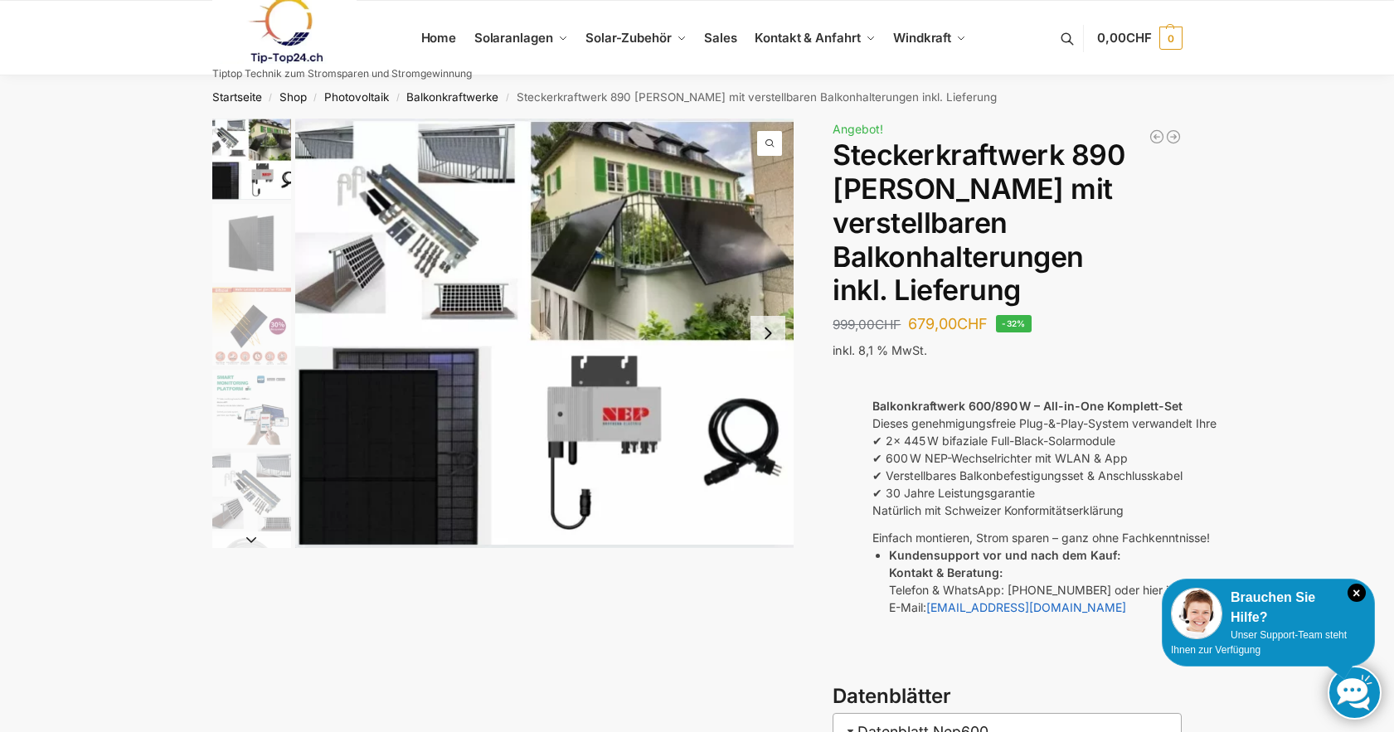
click at [245, 173] on img "1 / 10" at bounding box center [251, 159] width 79 height 81
click at [444, 147] on img "1 / 10" at bounding box center [544, 334] width 499 height 430
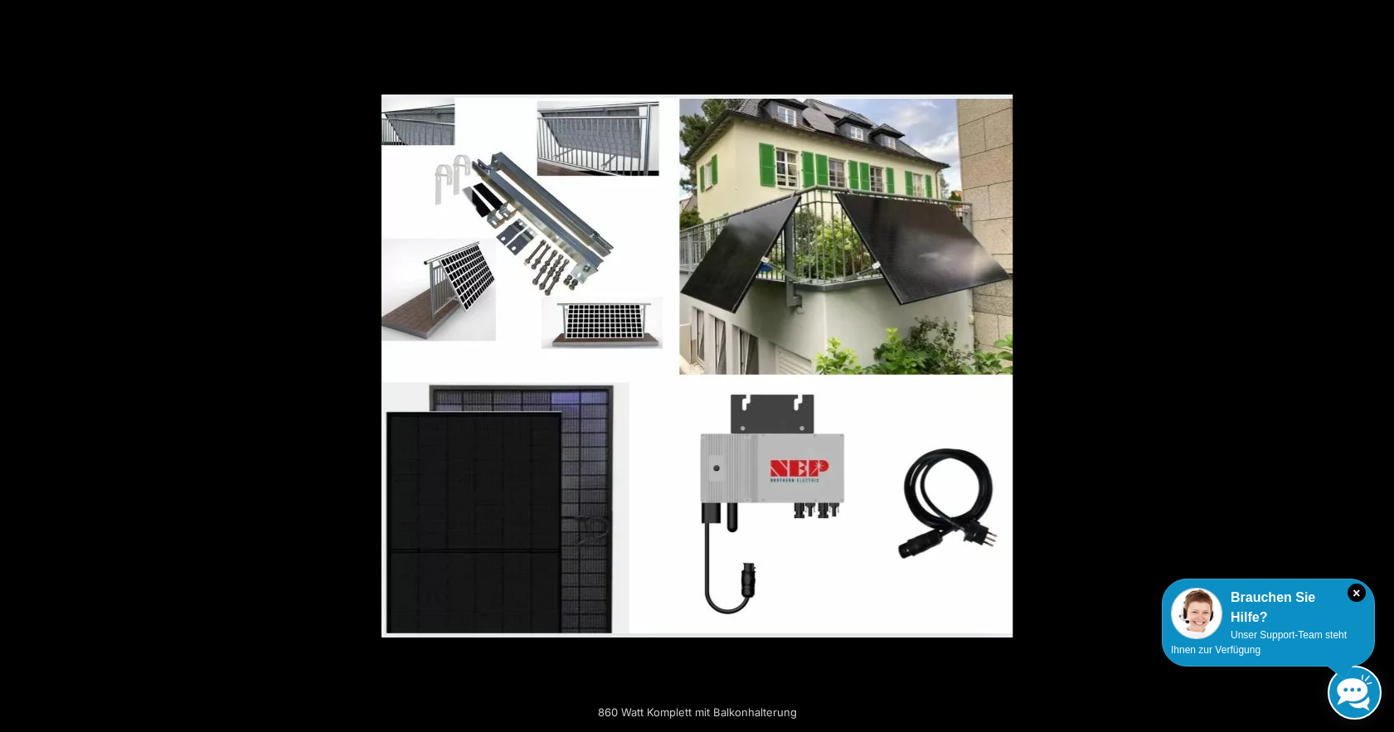
click at [1376, 369] on button "Next (arrow right)" at bounding box center [1365, 366] width 58 height 83
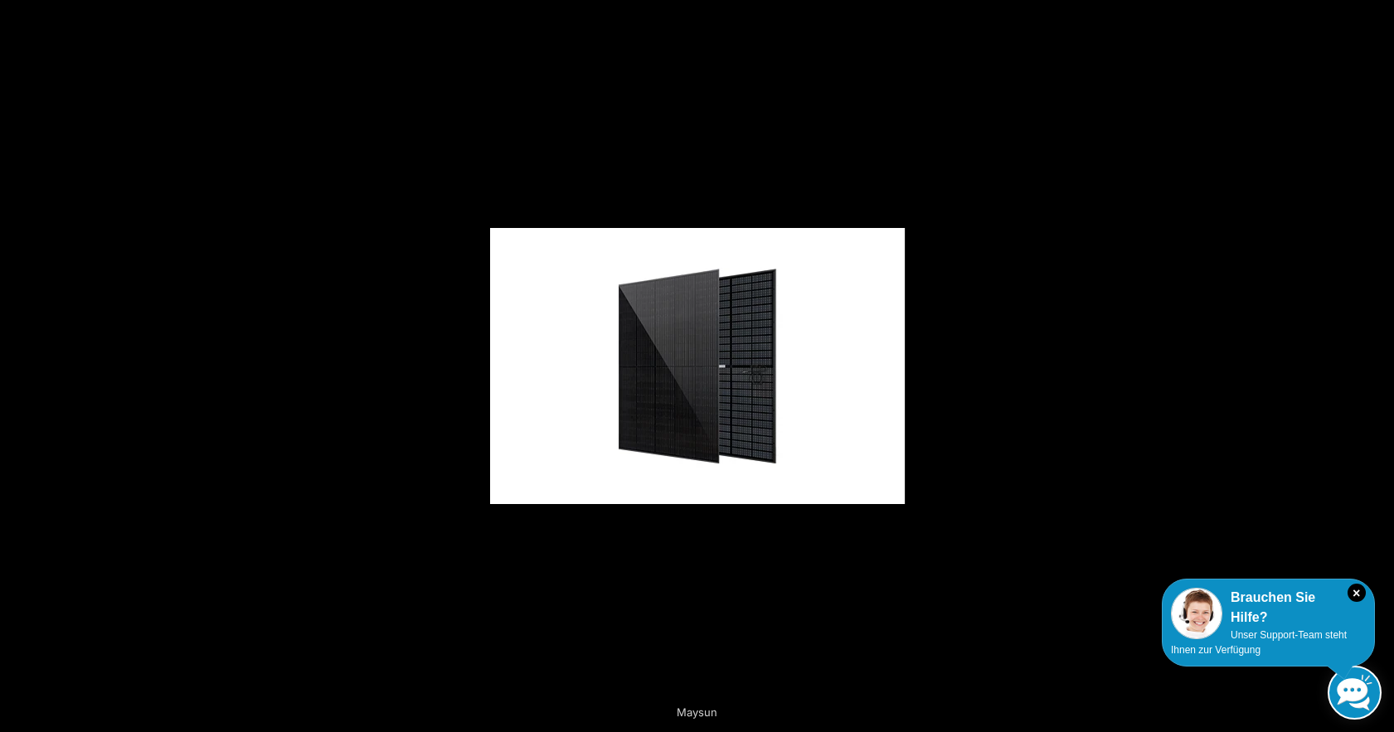
click at [1376, 369] on button "Next (arrow right)" at bounding box center [1365, 366] width 58 height 83
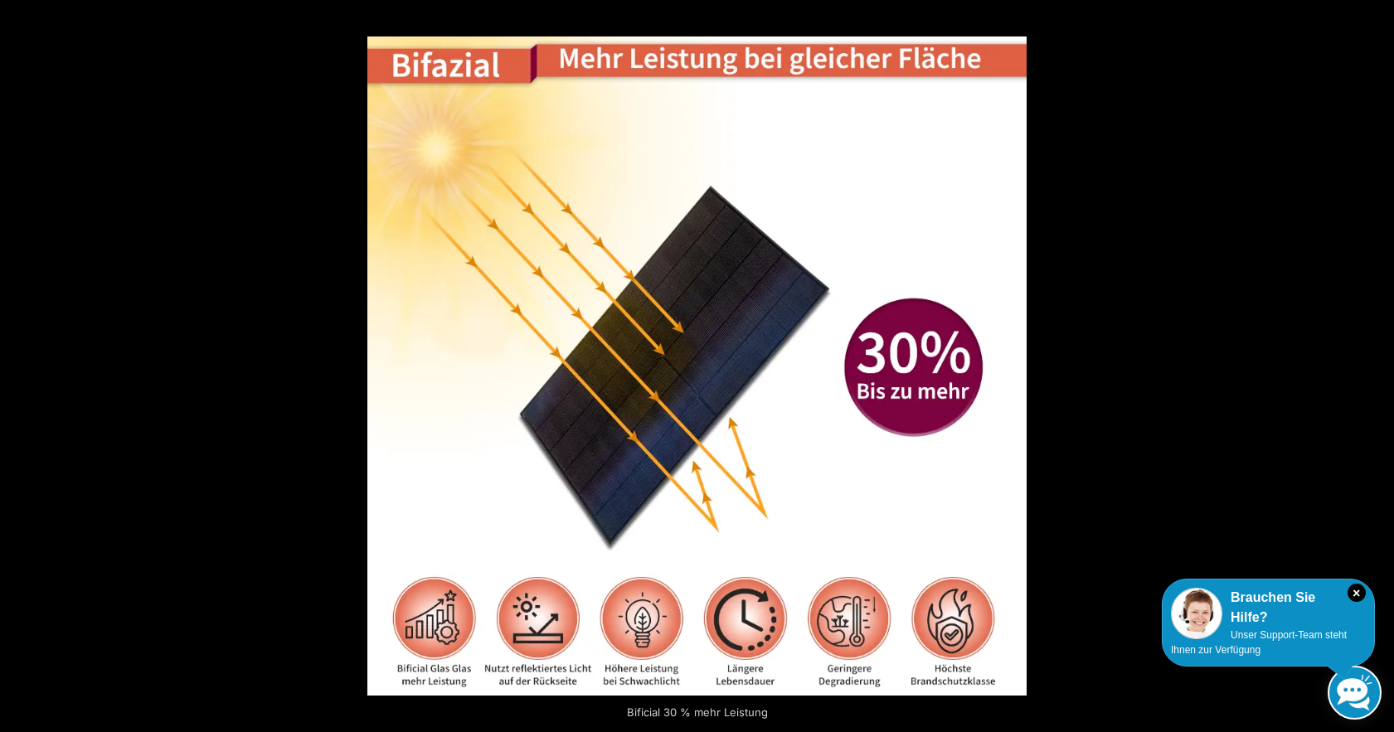
click at [1376, 369] on button "Next (arrow right)" at bounding box center [1365, 366] width 58 height 83
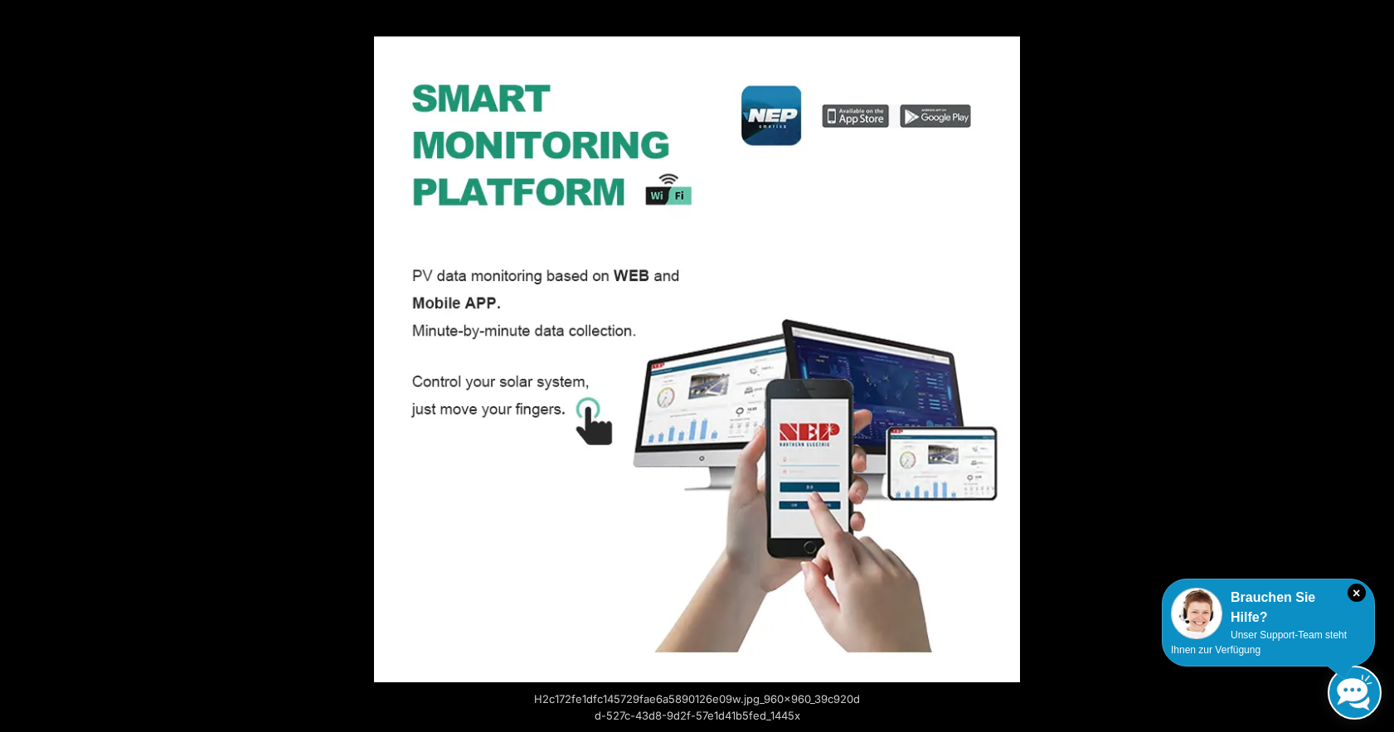
click at [1376, 369] on button "Next (arrow right)" at bounding box center [1365, 366] width 58 height 83
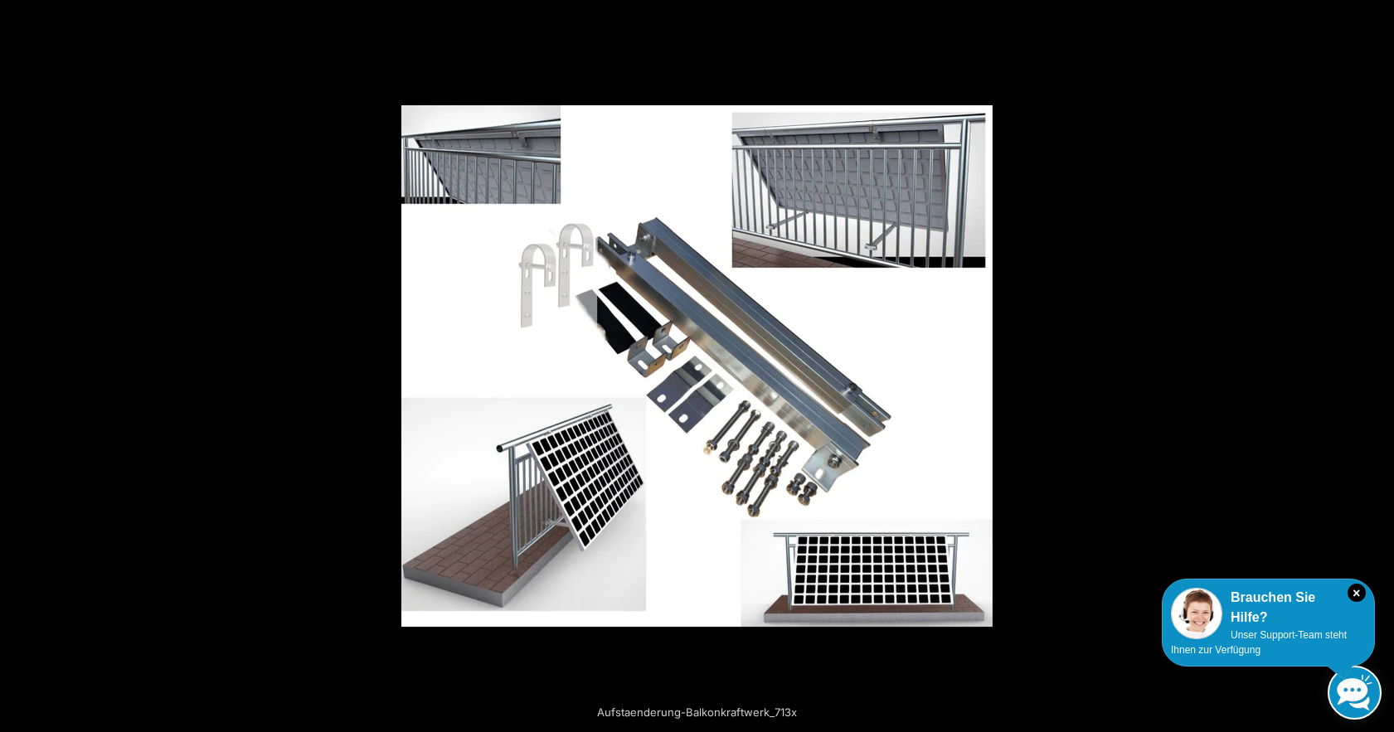
click at [1376, 369] on button "Next (arrow right)" at bounding box center [1365, 366] width 58 height 83
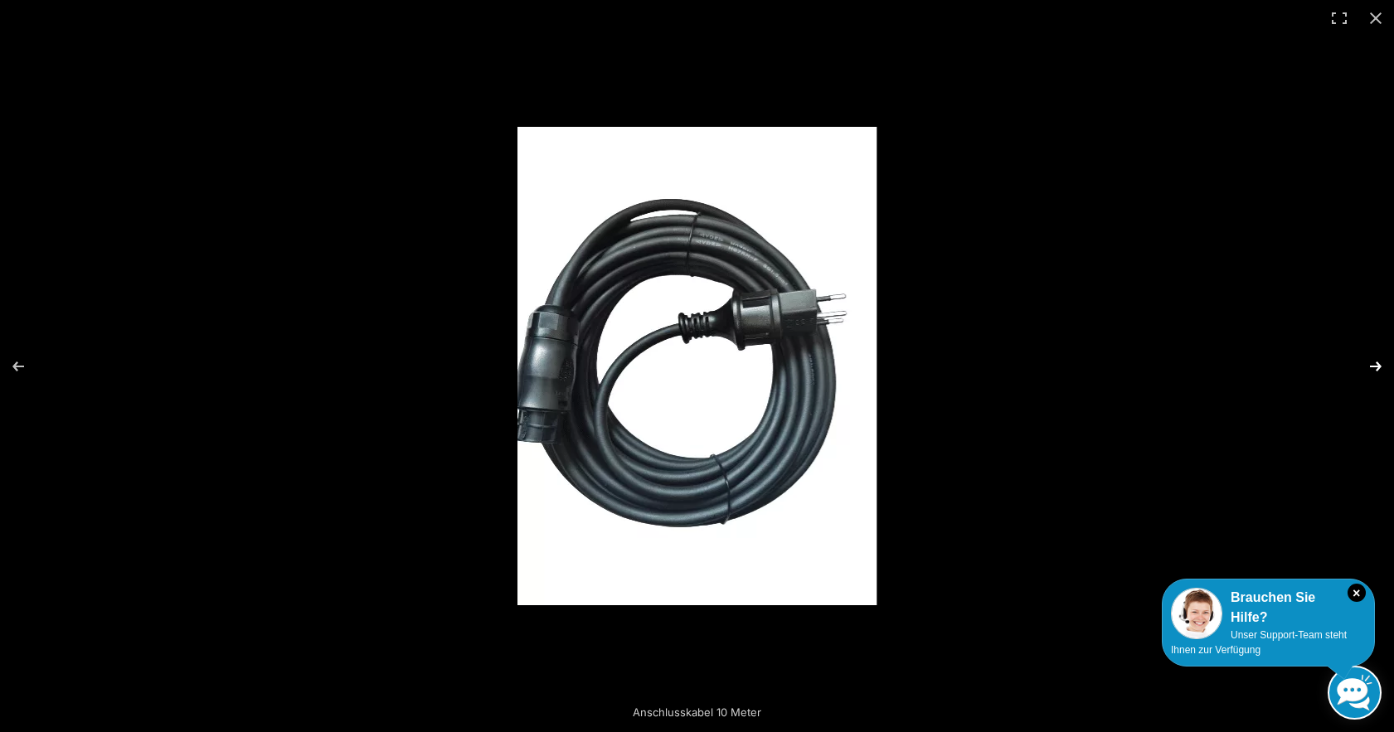
click at [1375, 372] on button "Next (arrow right)" at bounding box center [1365, 366] width 58 height 83
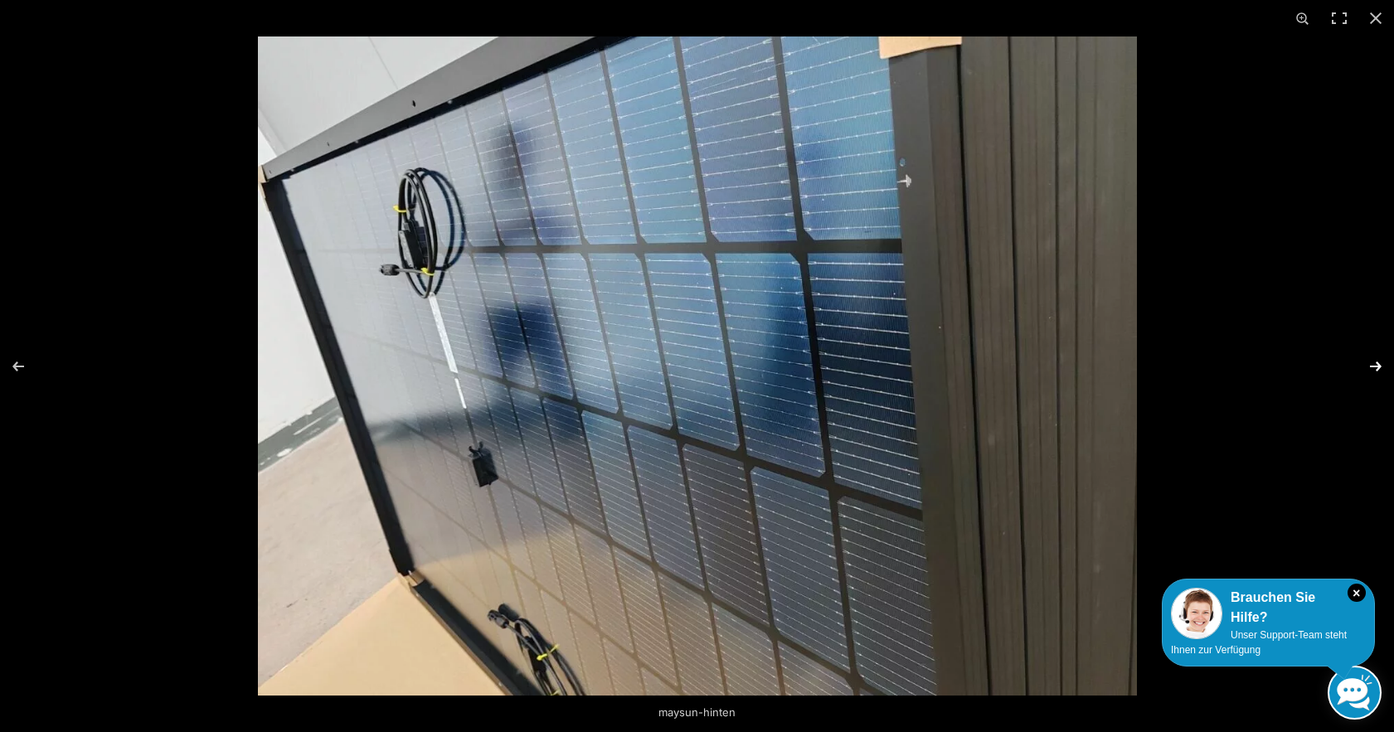
click at [1375, 372] on button "Next (arrow right)" at bounding box center [1365, 366] width 58 height 83
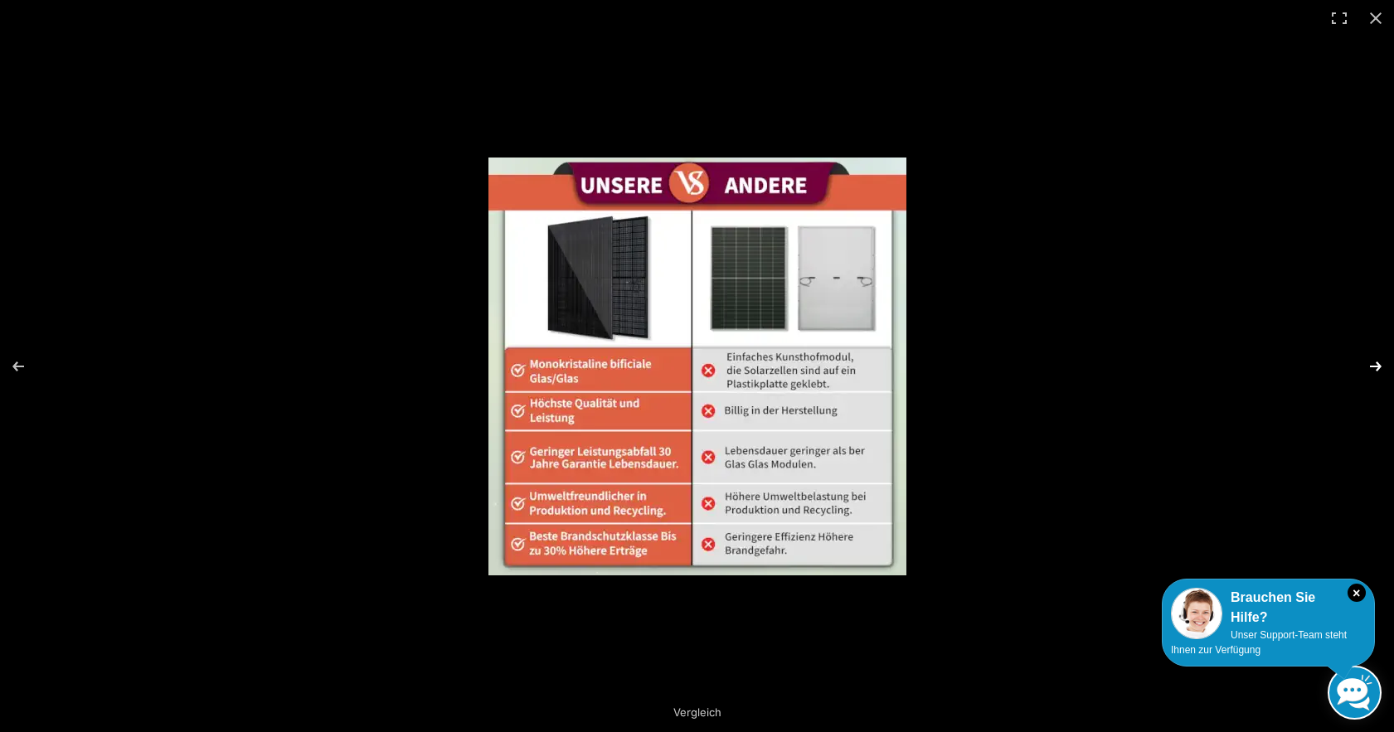
click at [1375, 372] on button "Next (arrow right)" at bounding box center [1365, 366] width 58 height 83
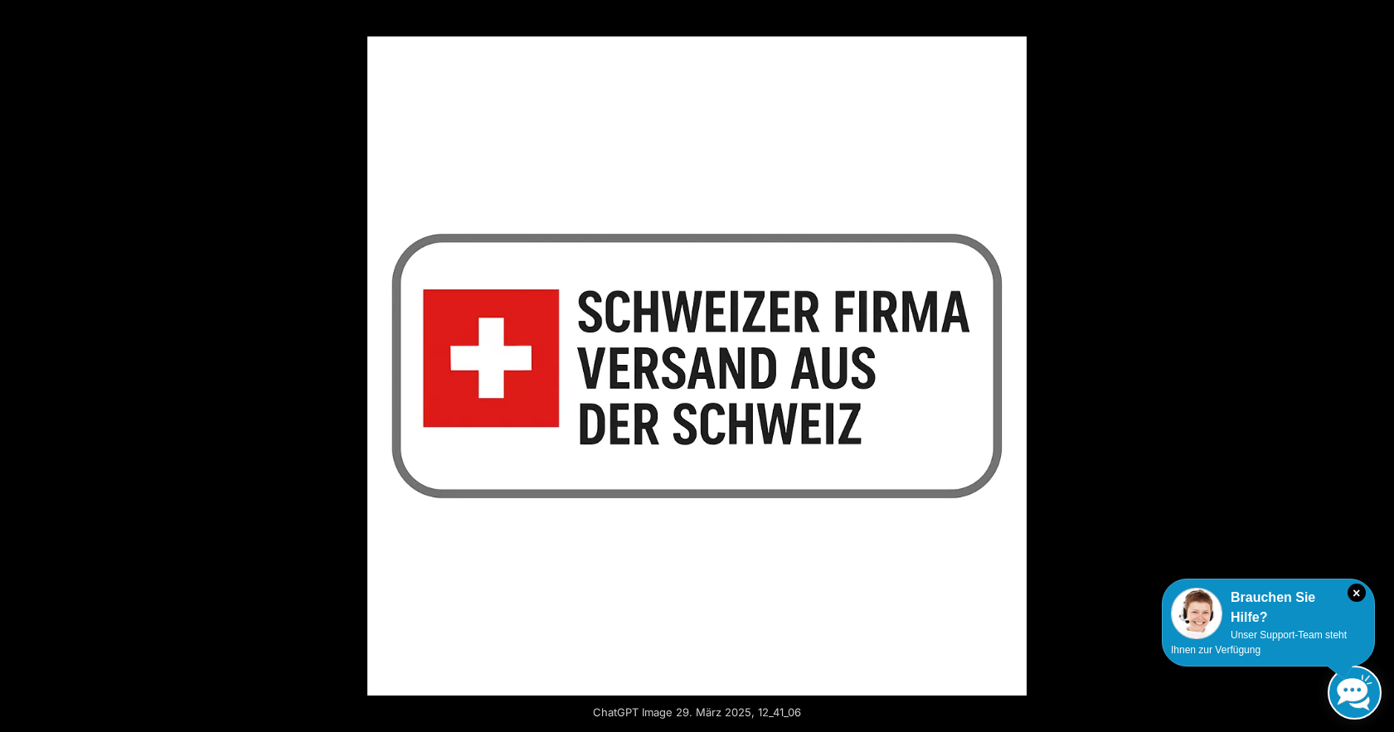
click at [1375, 372] on button "Next (arrow right)" at bounding box center [1365, 366] width 58 height 83
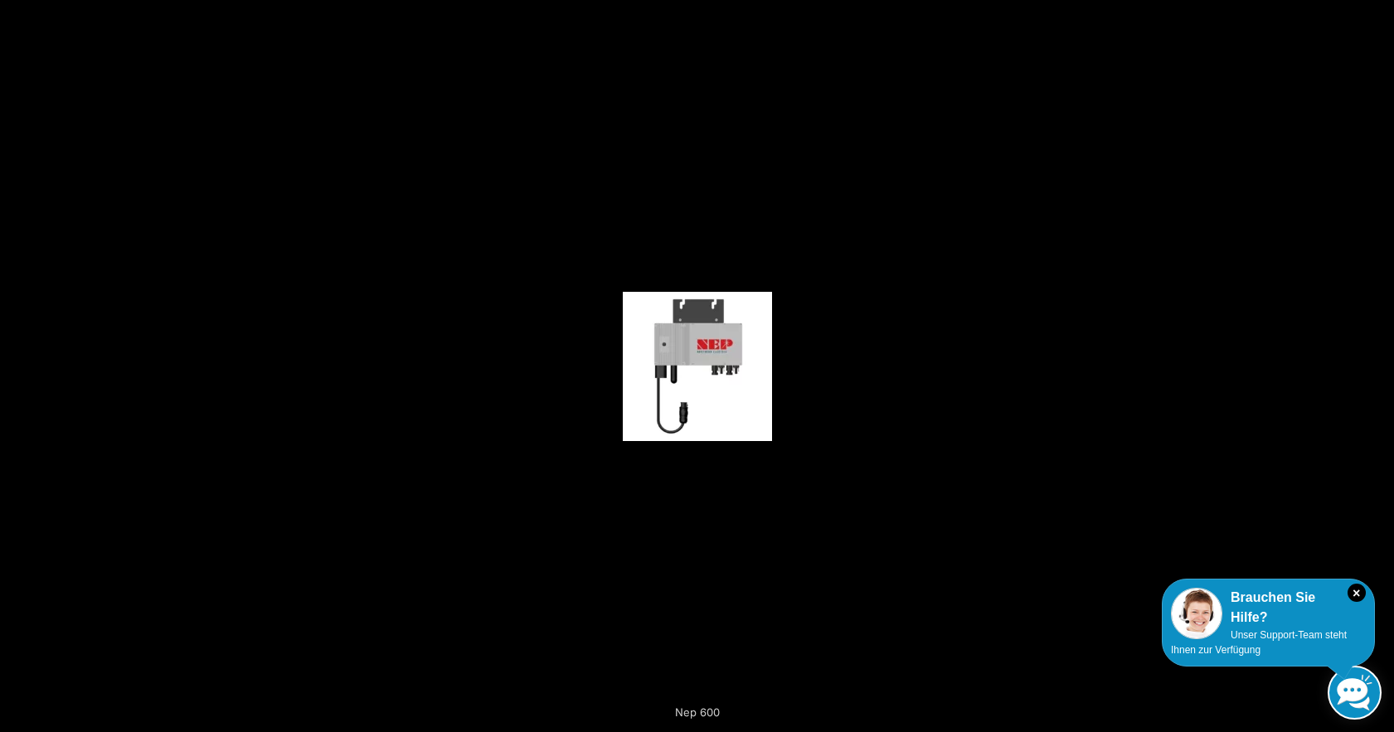
click at [1375, 372] on button "Next (arrow right)" at bounding box center [1365, 366] width 58 height 83
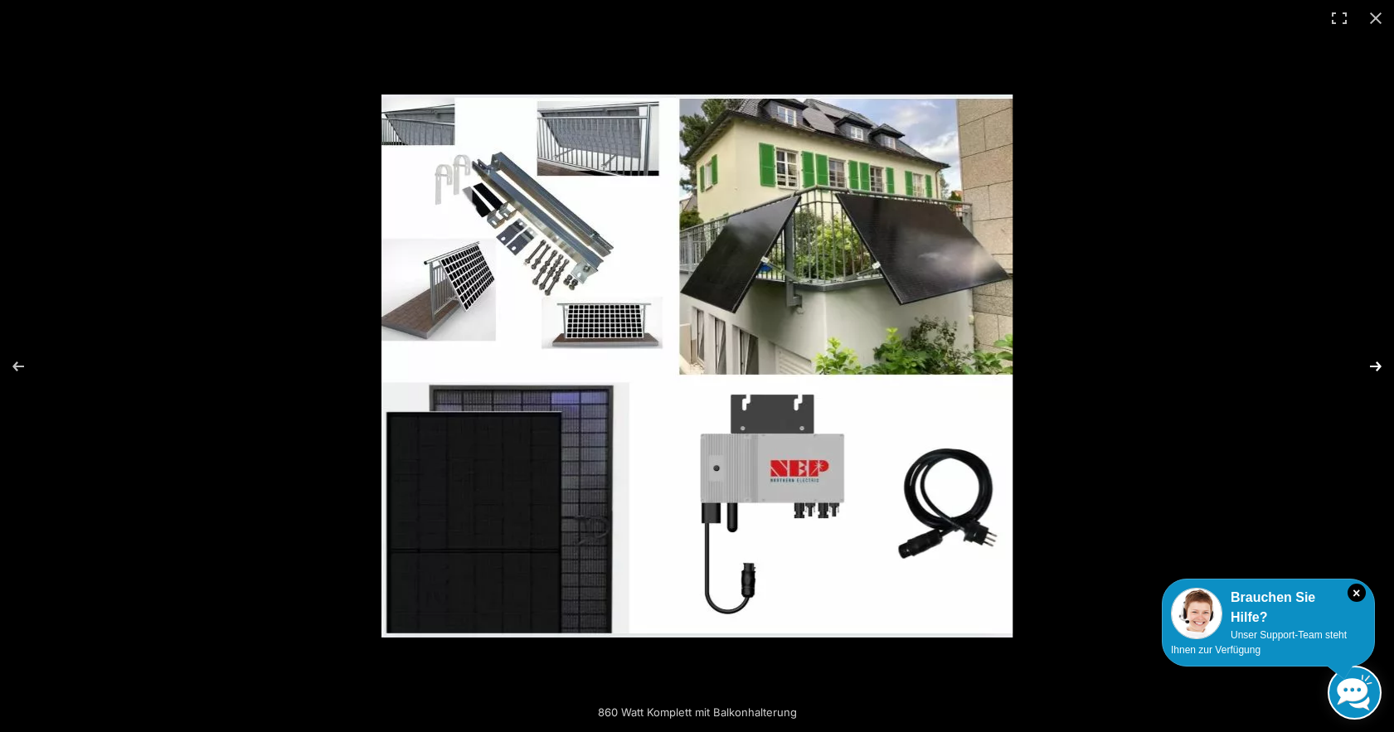
click at [1372, 367] on button "Next (arrow right)" at bounding box center [1365, 366] width 58 height 83
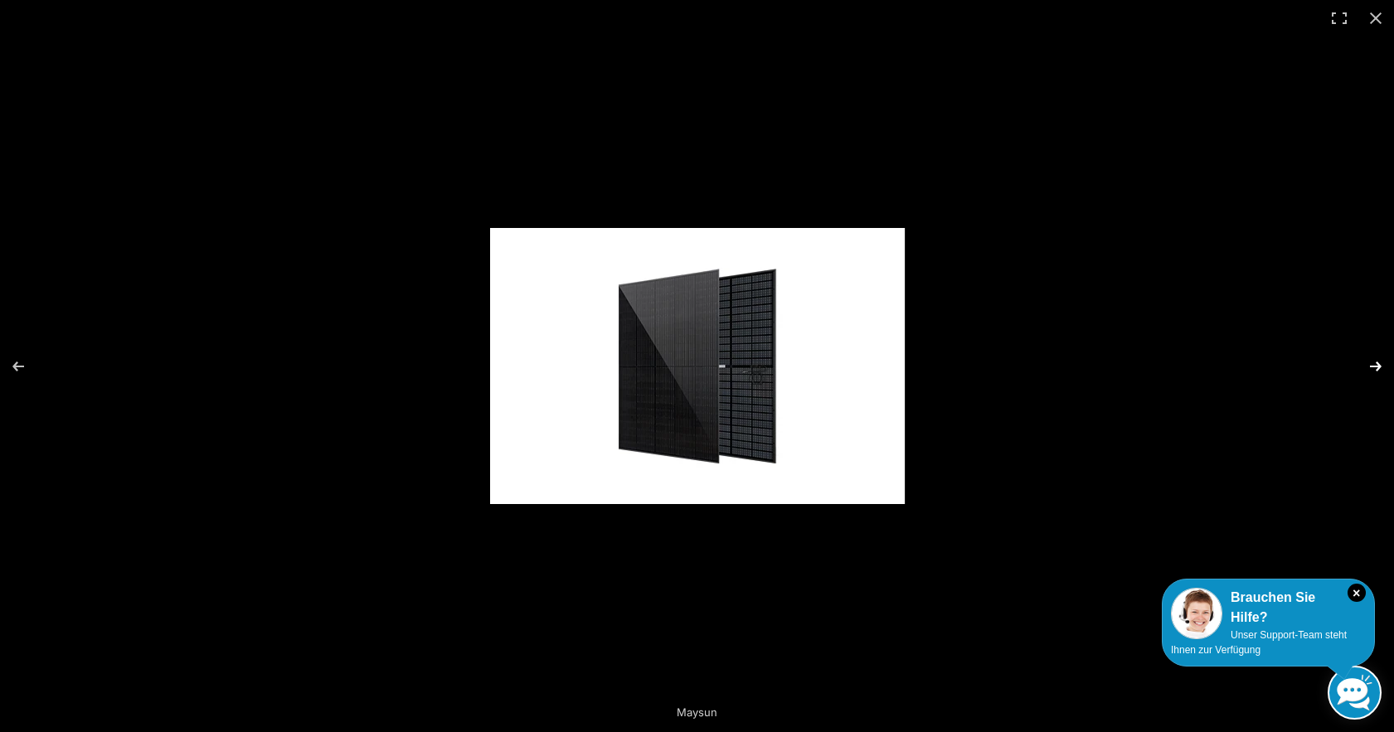
click at [1380, 367] on button "Next (arrow right)" at bounding box center [1365, 366] width 58 height 83
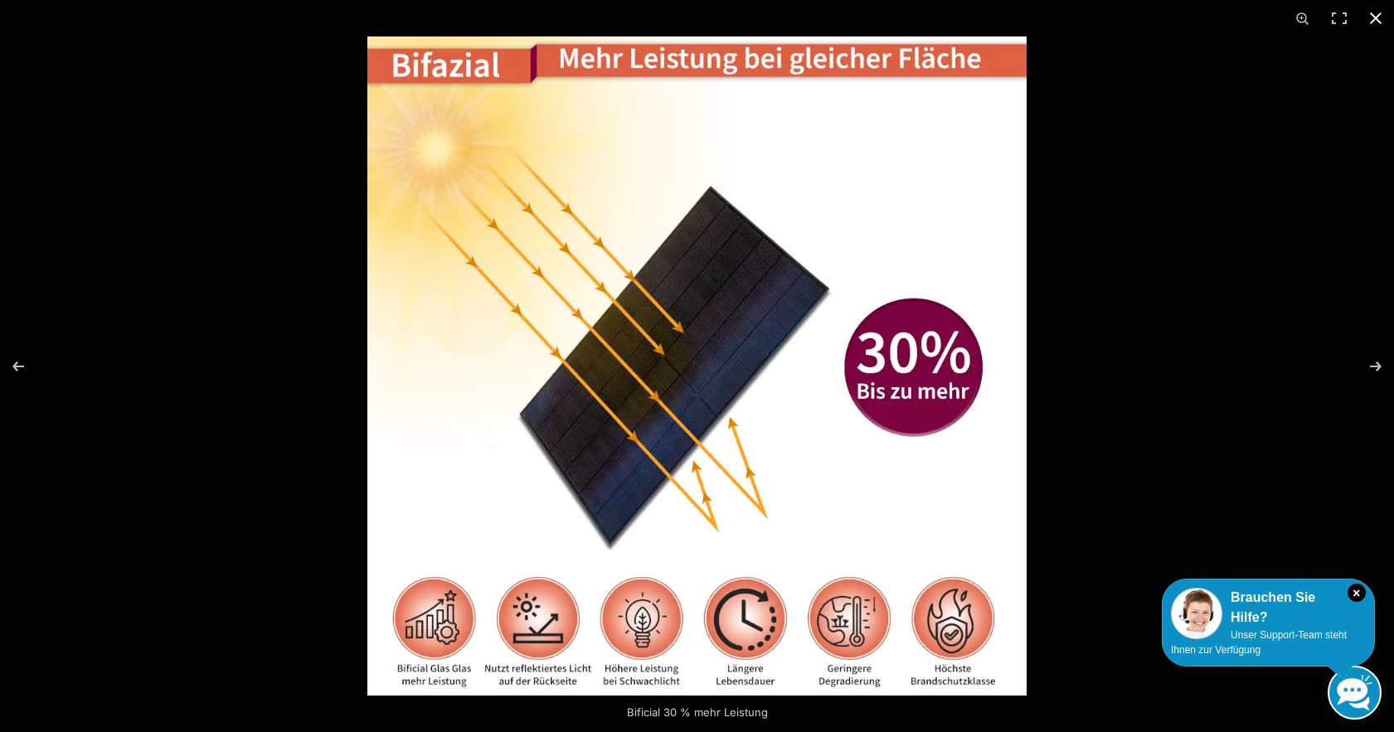
click at [1373, 22] on button "Close (Esc)" at bounding box center [1376, 18] width 37 height 37
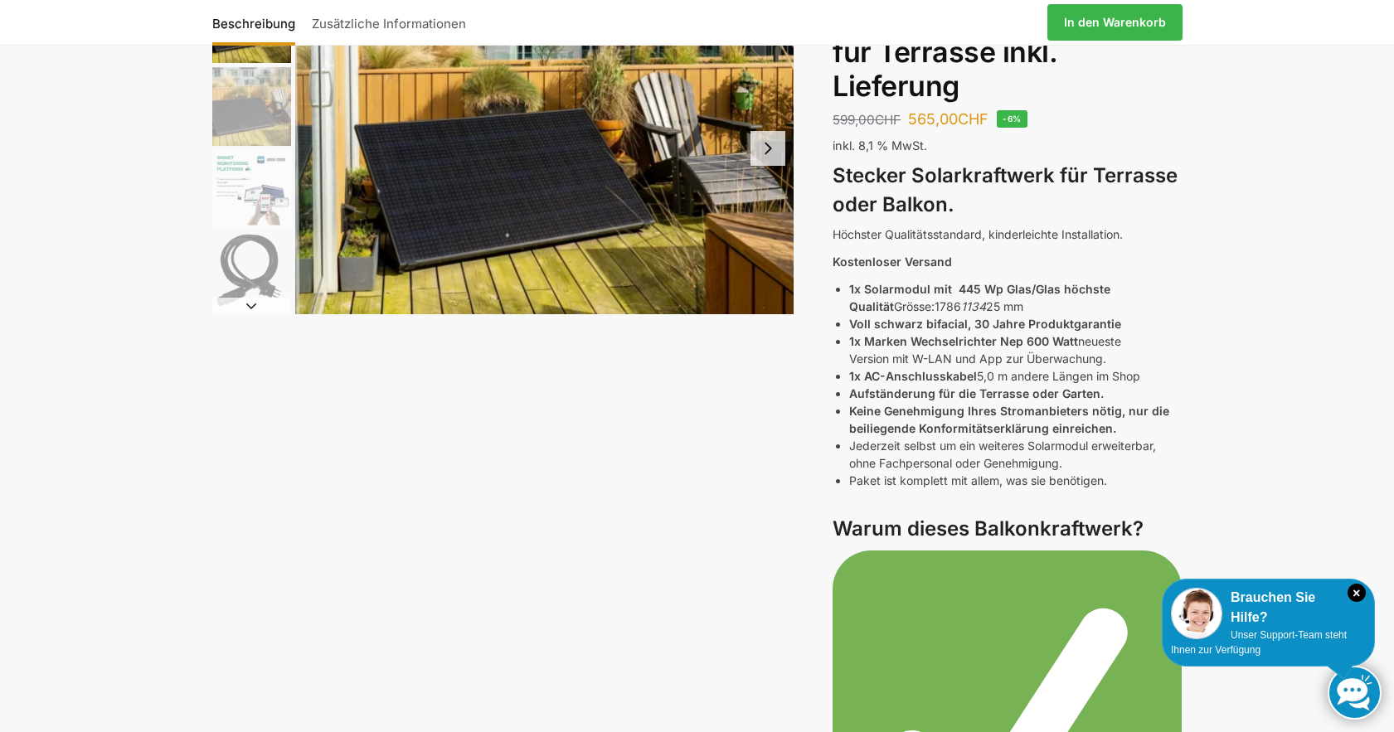
scroll to position [166, 0]
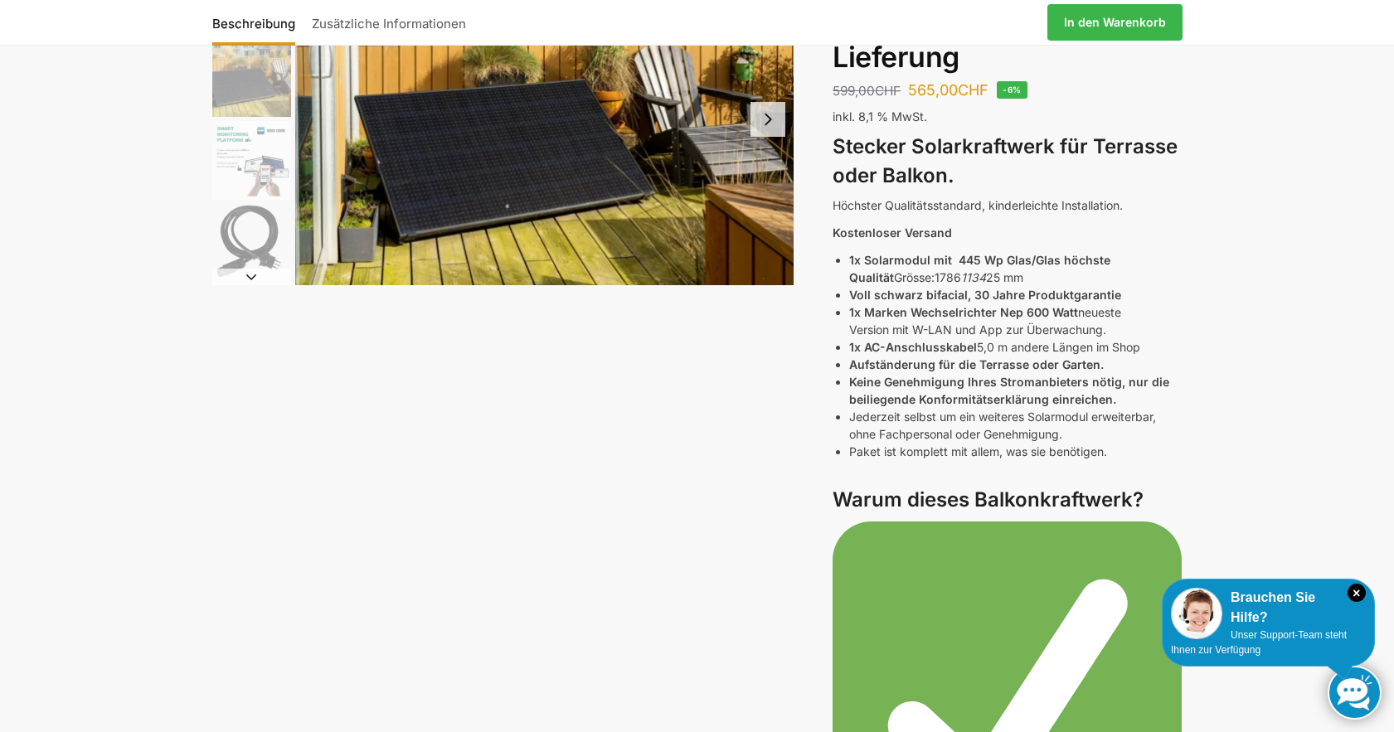
click at [241, 135] on img "3 / 11" at bounding box center [251, 160] width 79 height 79
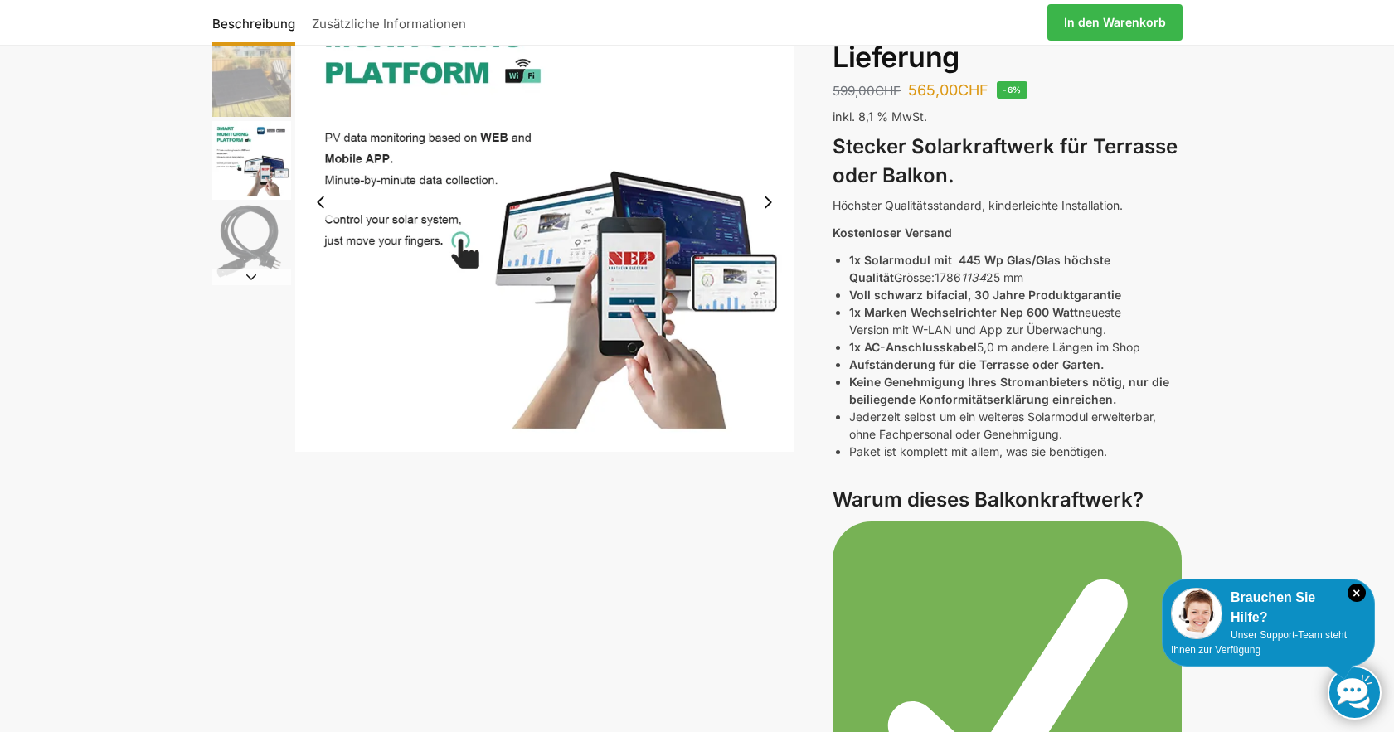
click at [242, 227] on img "4 / 11" at bounding box center [251, 243] width 79 height 79
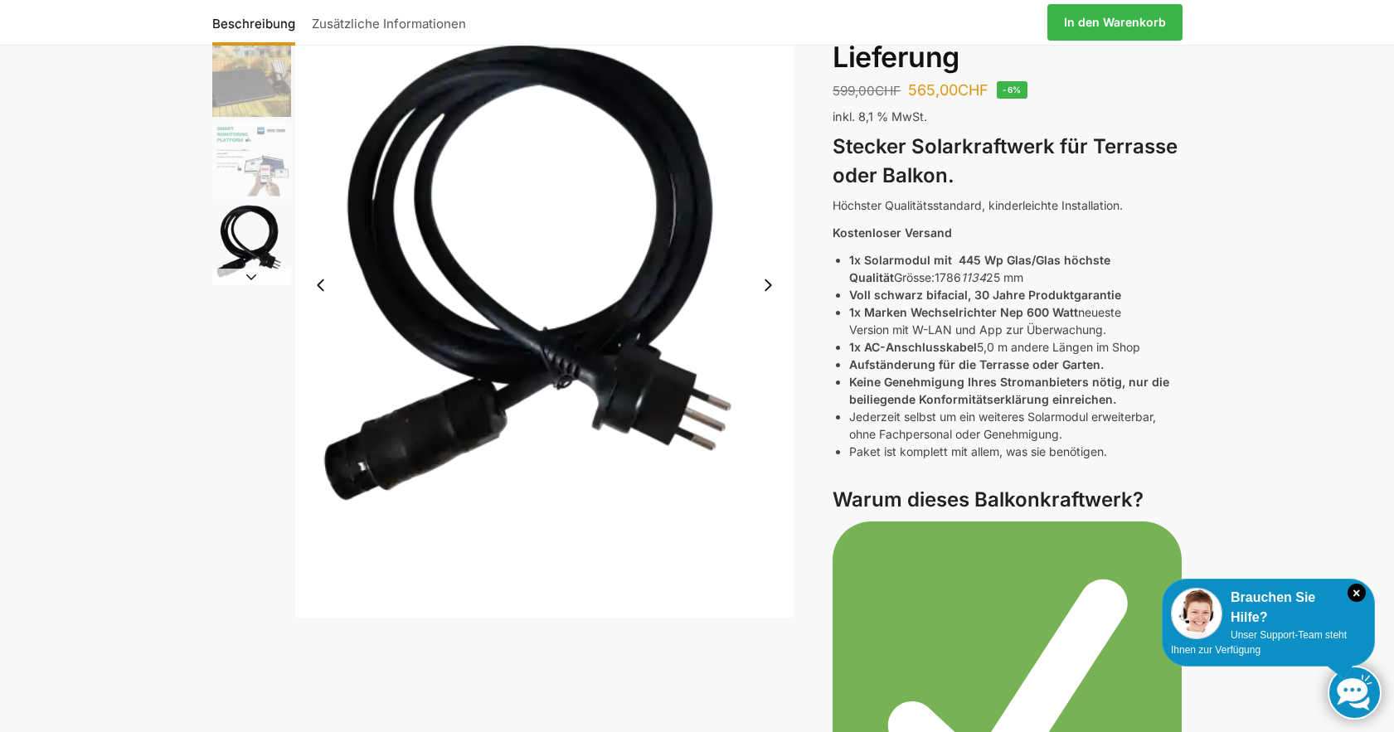
click at [251, 280] on button "Next slide" at bounding box center [251, 277] width 79 height 17
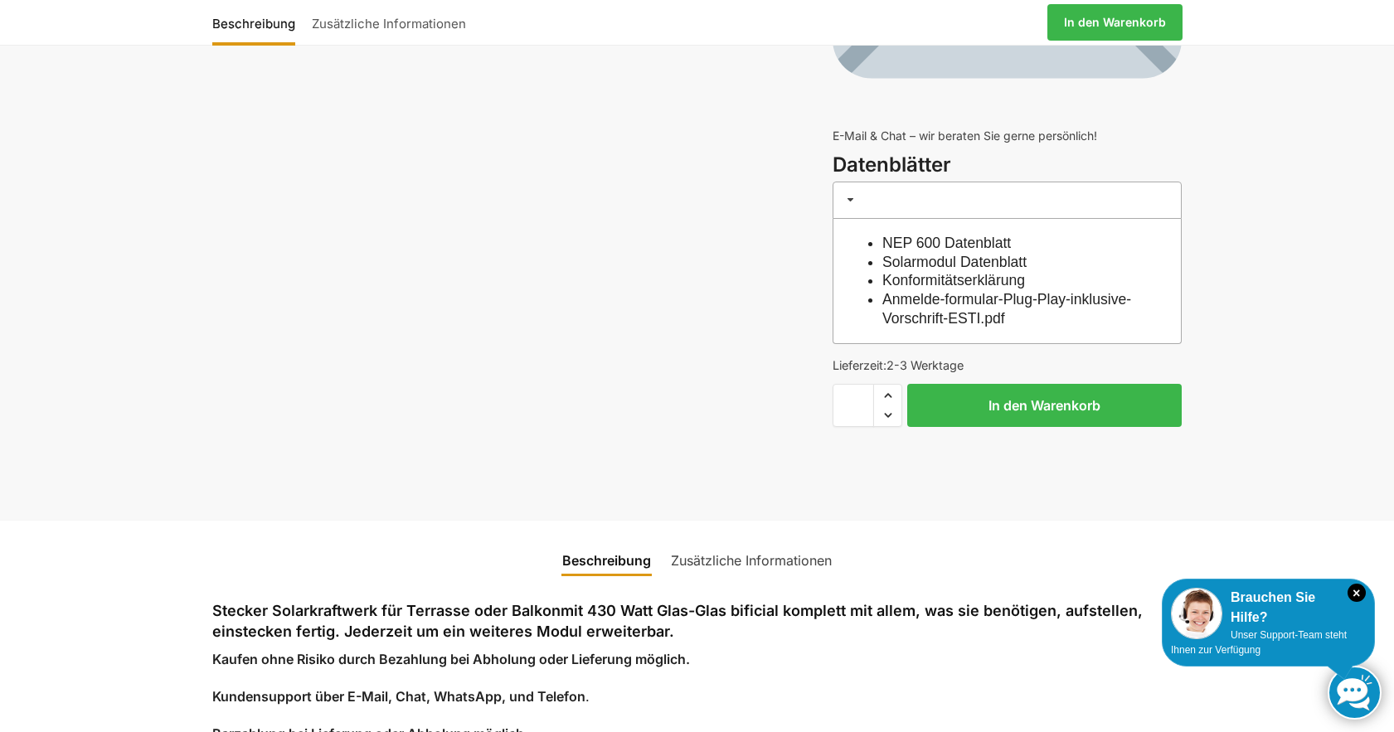
scroll to position [5973, 0]
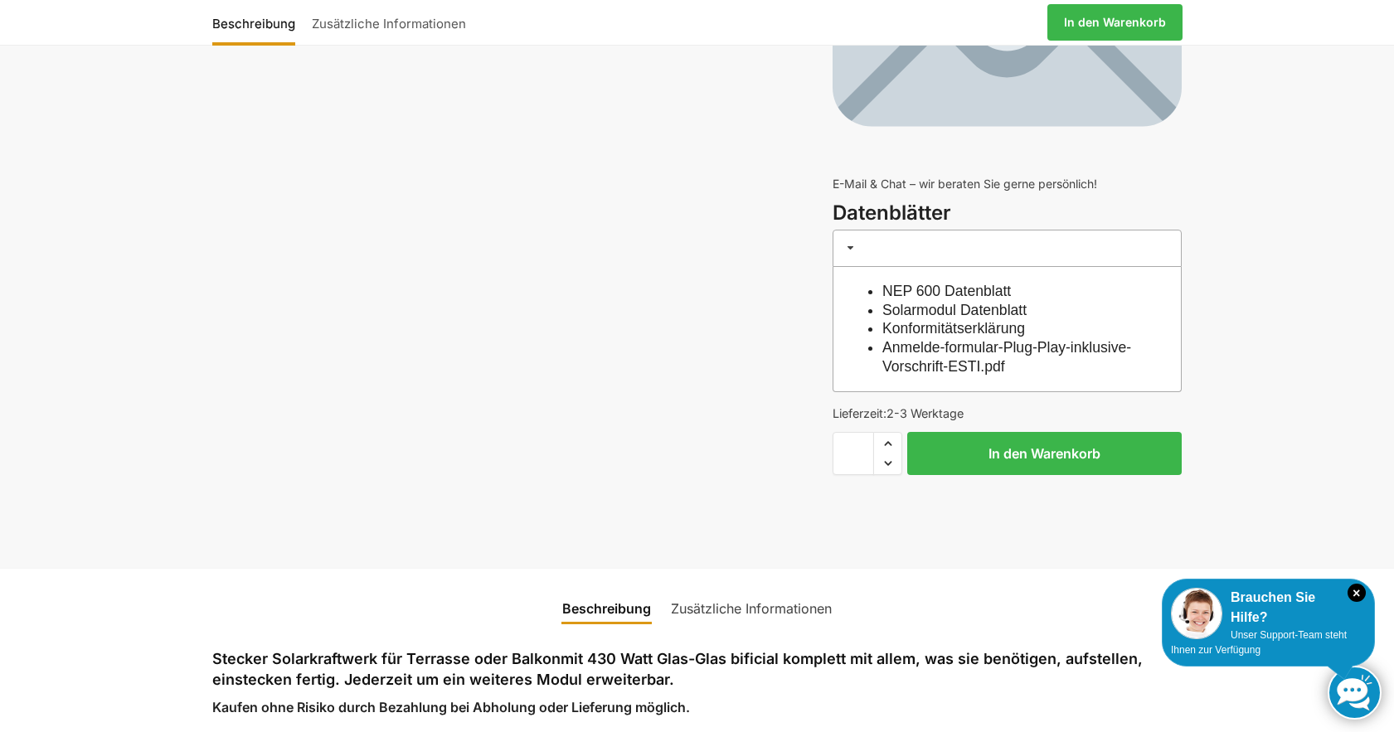
click at [935, 310] on link "Solarmodul Datenblatt" at bounding box center [955, 310] width 144 height 17
